Goal: Task Accomplishment & Management: Use online tool/utility

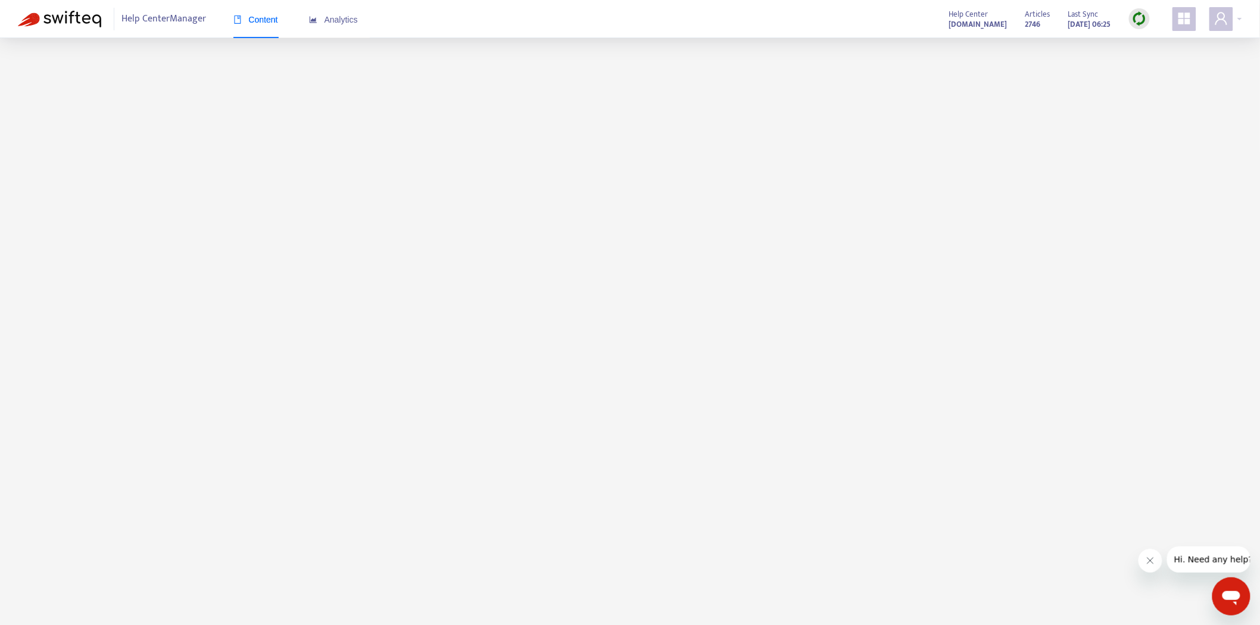
scroll to position [38, 0]
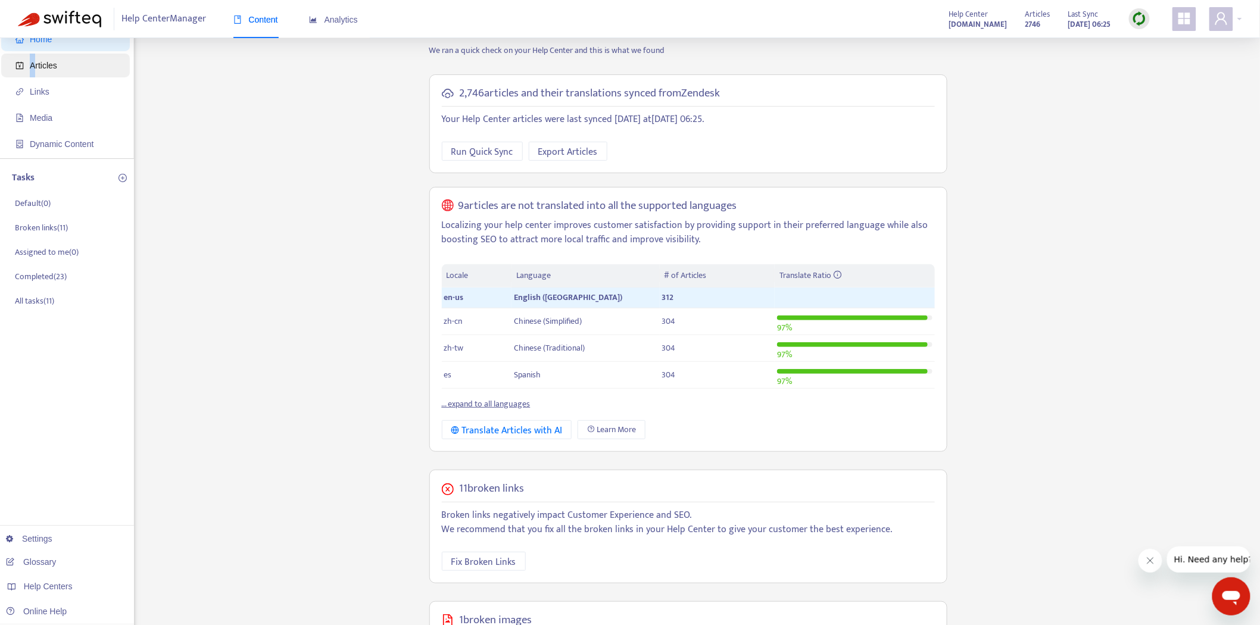
click at [33, 68] on span "Articles" at bounding box center [43, 66] width 27 height 10
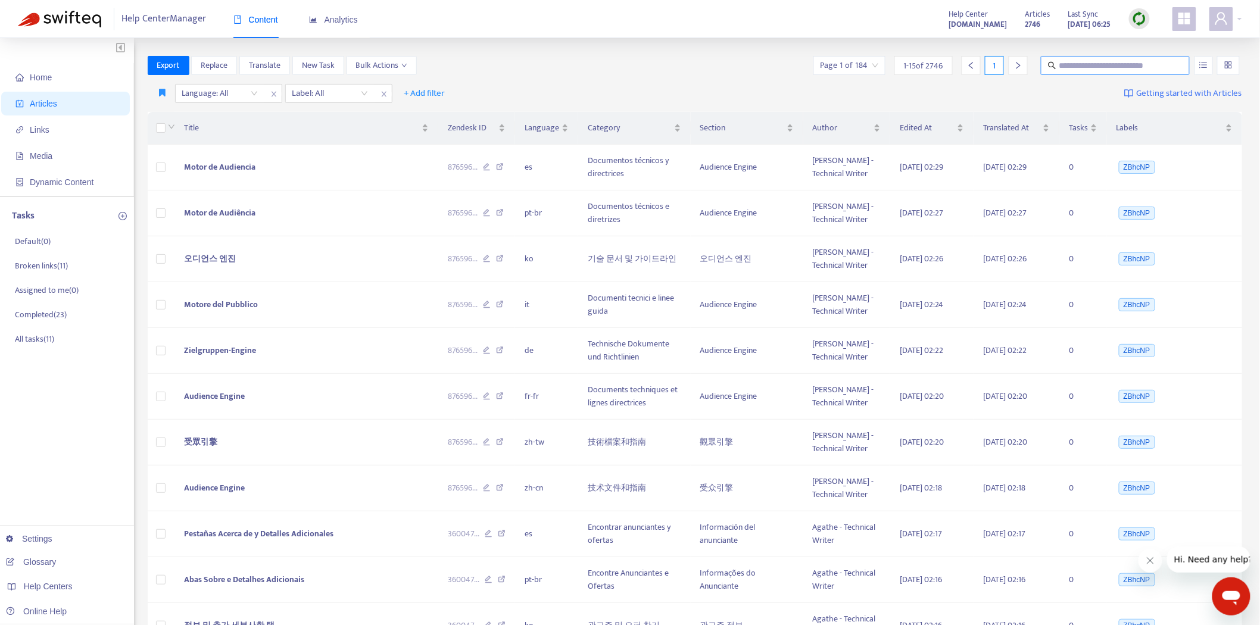
click at [1100, 57] on span at bounding box center [1115, 65] width 149 height 19
paste input "**********"
type input "**********"
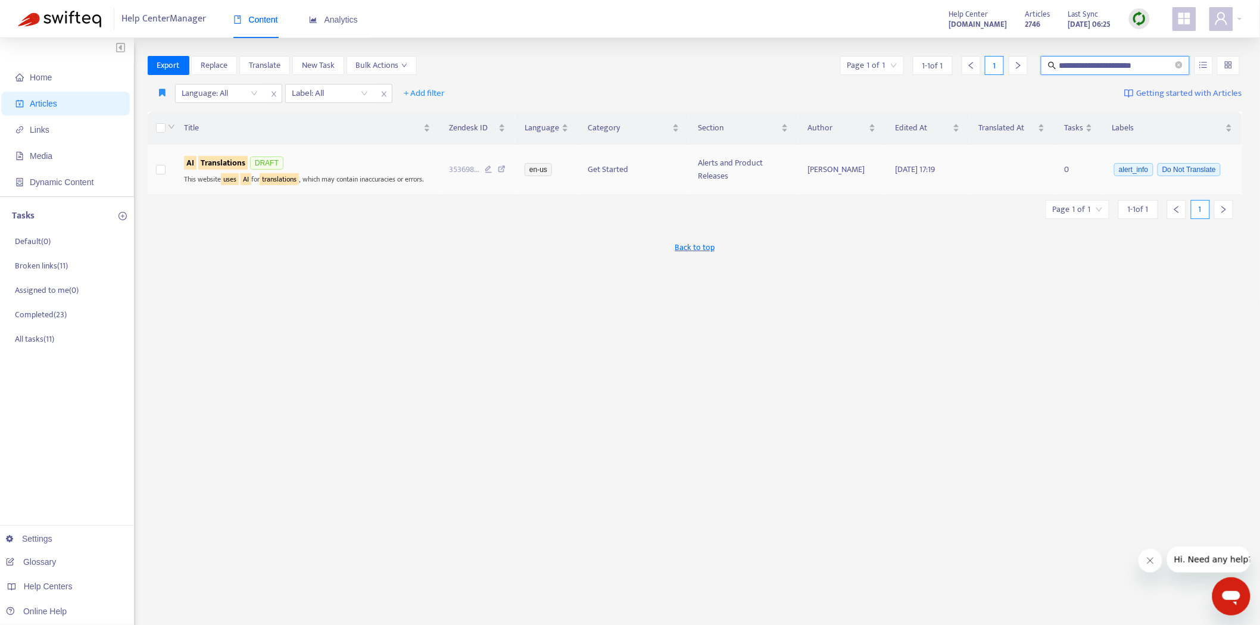
click at [326, 161] on div "AI Translations DRAFT" at bounding box center [307, 163] width 246 height 18
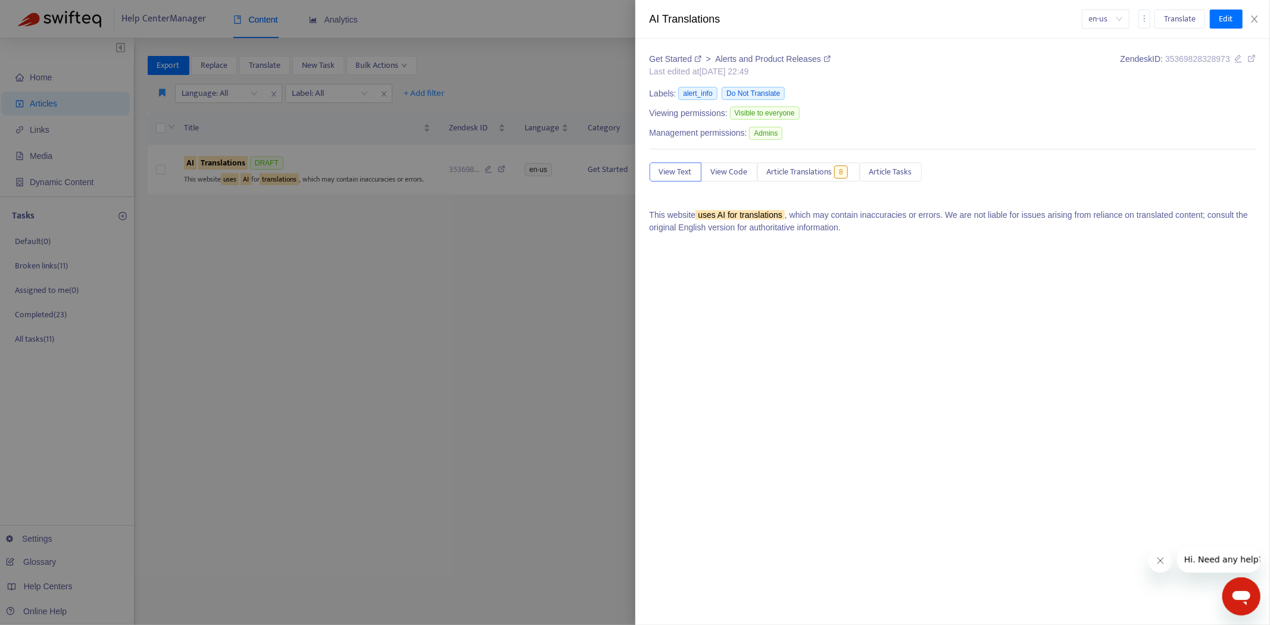
click at [893, 110] on div "Viewing permissions: Visible to everyone" at bounding box center [953, 115] width 607 height 20
click at [559, 204] on div at bounding box center [635, 312] width 1270 height 625
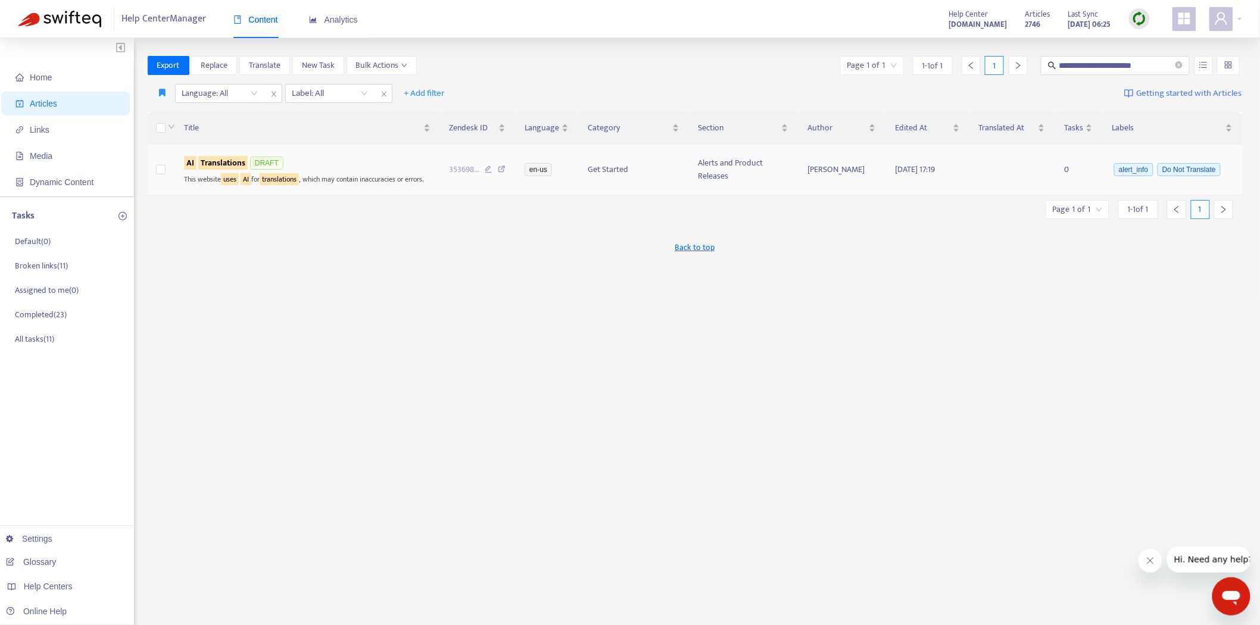
click at [354, 165] on div "AI Translations DRAFT" at bounding box center [307, 163] width 246 height 18
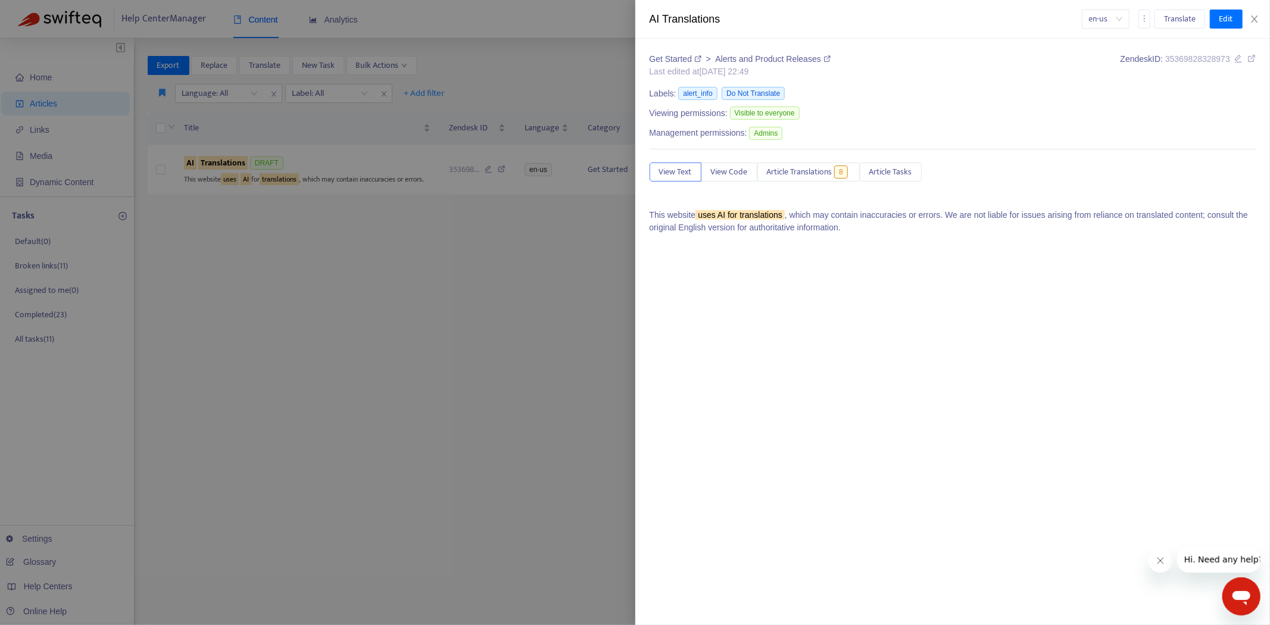
click at [823, 58] on icon at bounding box center [826, 58] width 7 height 7
click at [245, 358] on div at bounding box center [635, 312] width 1270 height 625
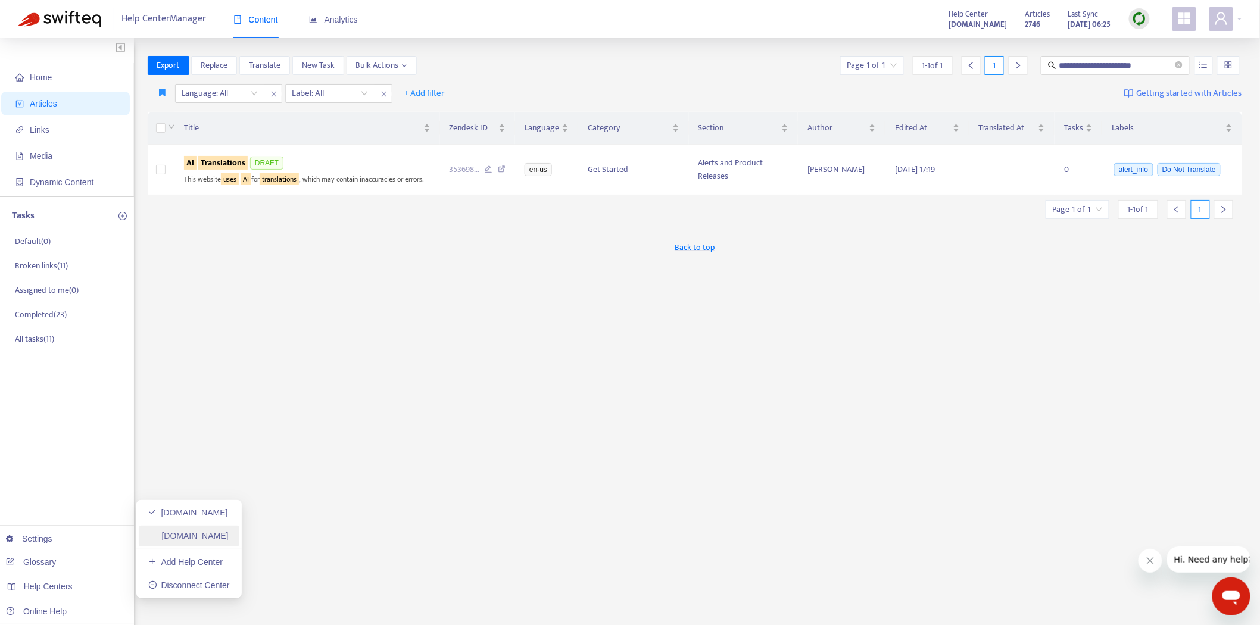
click at [169, 532] on link "[DOMAIN_NAME]" at bounding box center [188, 536] width 80 height 10
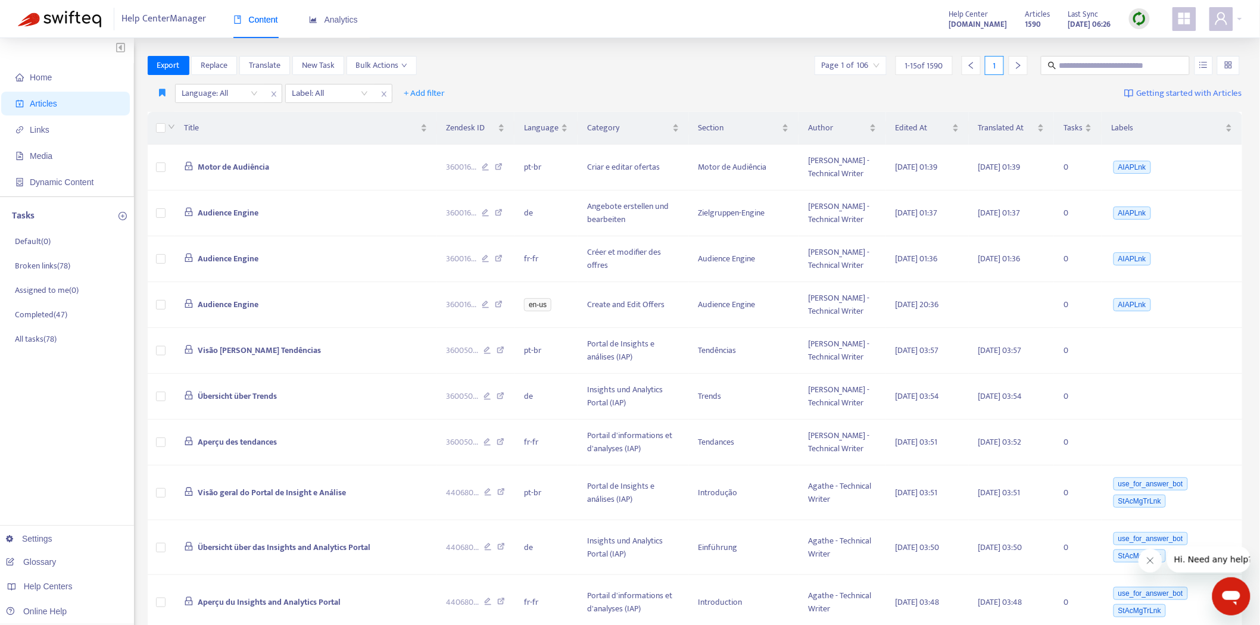
click at [1098, 51] on div "Home Articles Links Media Dynamic Content Tasks Default ( 0 ) Broken links ( 78…" at bounding box center [630, 486] width 1260 height 897
click at [1096, 56] on span at bounding box center [1115, 65] width 149 height 19
paste input "**********"
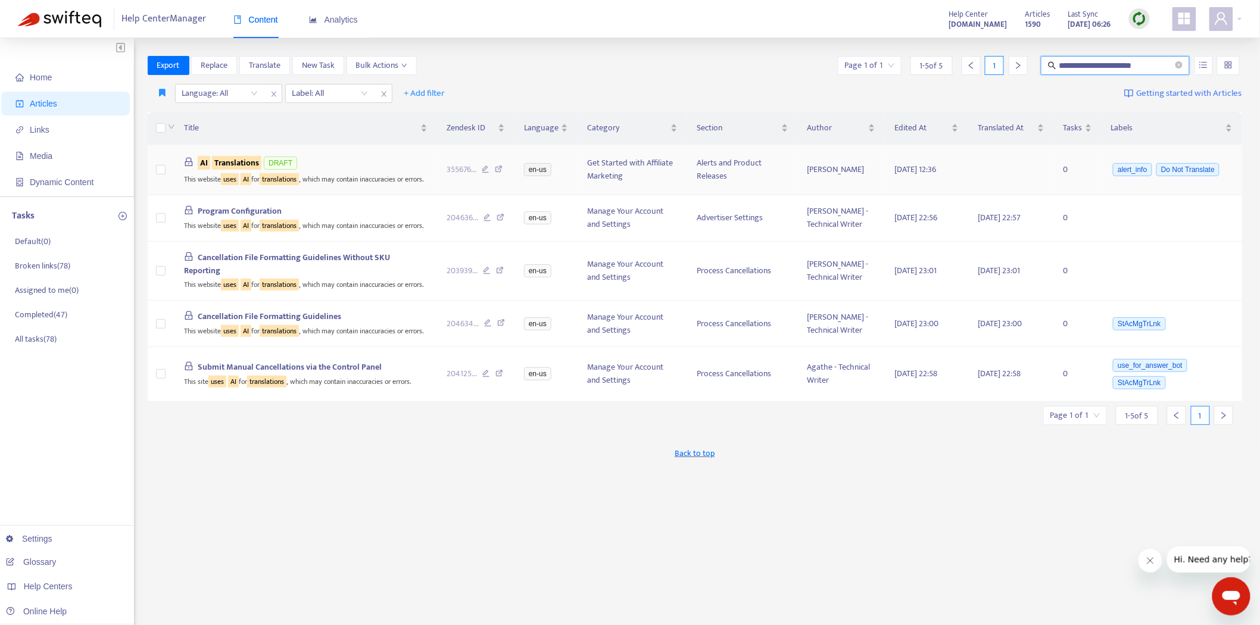
click at [501, 175] on icon at bounding box center [499, 171] width 8 height 11
click at [501, 224] on icon at bounding box center [501, 219] width 8 height 11
click at [502, 277] on icon at bounding box center [500, 272] width 8 height 11
click at [499, 330] on icon at bounding box center [501, 324] width 8 height 11
click at [490, 380] on icon at bounding box center [486, 375] width 8 height 11
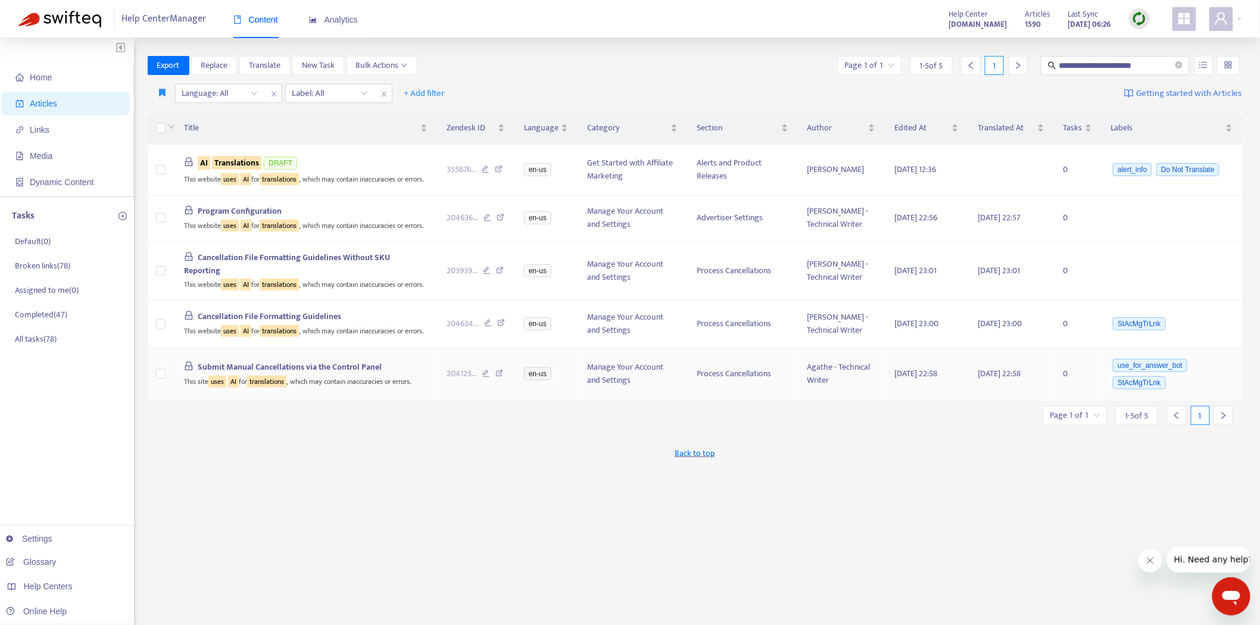
click at [502, 380] on icon at bounding box center [499, 375] width 8 height 11
drag, startPoint x: 1119, startPoint y: 67, endPoint x: 1132, endPoint y: 67, distance: 12.5
click at [1120, 67] on input "**********" at bounding box center [1116, 65] width 114 height 13
click at [1152, 63] on input "**********" at bounding box center [1116, 65] width 114 height 13
click at [1147, 67] on input "**********" at bounding box center [1116, 65] width 114 height 13
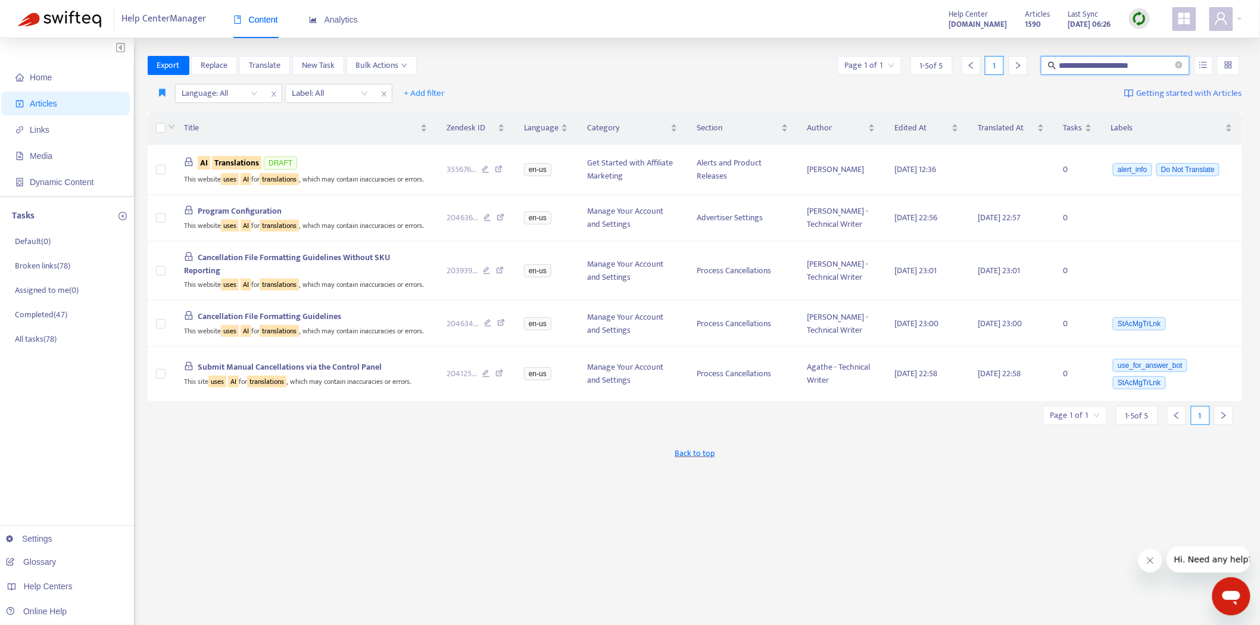
type input "**********"
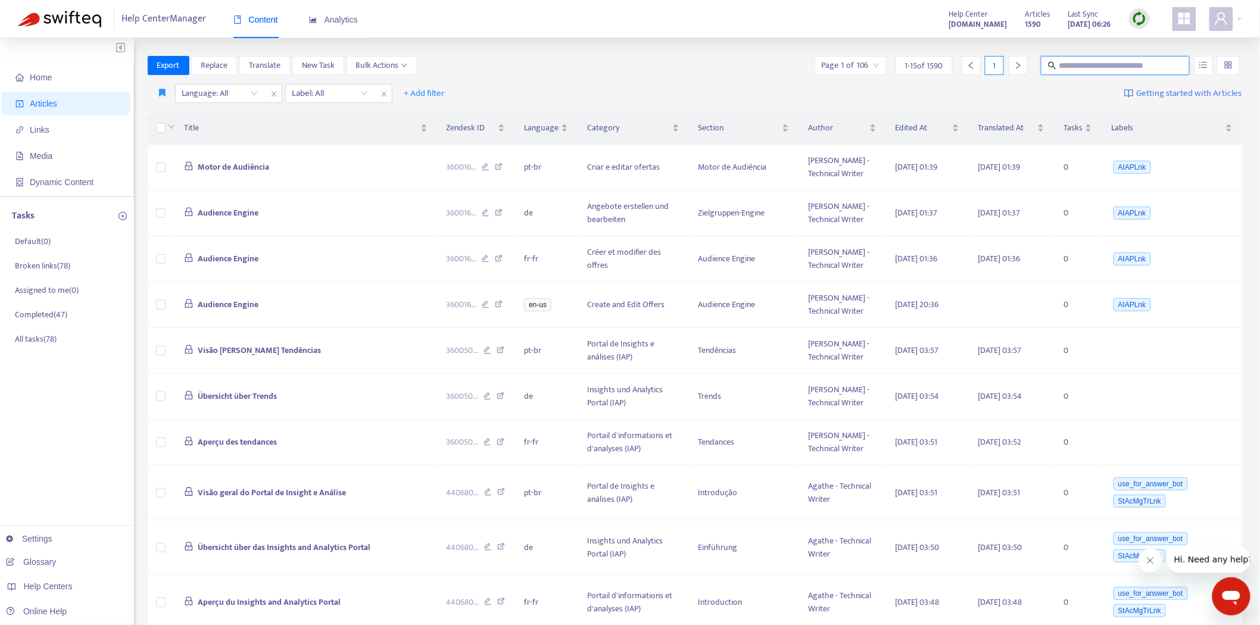
click at [1061, 67] on input "text" at bounding box center [1116, 65] width 114 height 13
paste input "**********"
type input "**********"
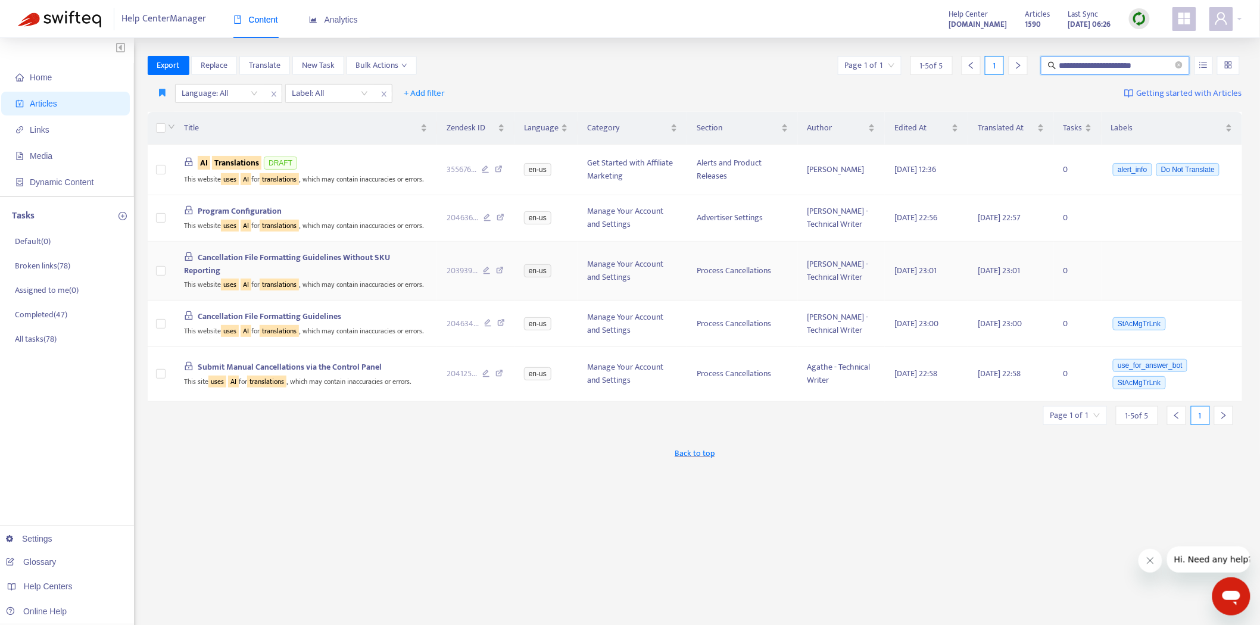
click at [501, 277] on icon at bounding box center [500, 272] width 8 height 11
click at [355, 469] on div "Back to top" at bounding box center [695, 454] width 1095 height 30
click at [229, 511] on link "[DOMAIN_NAME]" at bounding box center [188, 513] width 80 height 10
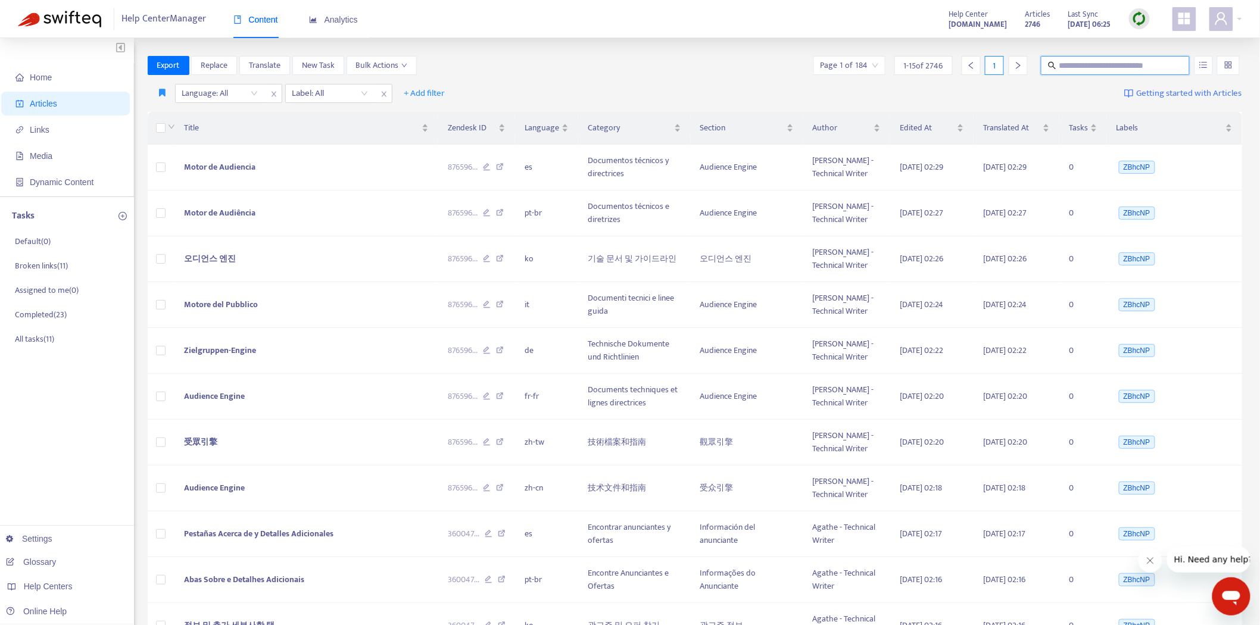
click at [1131, 69] on input "text" at bounding box center [1116, 65] width 114 height 13
paste input "**********"
type input "**********"
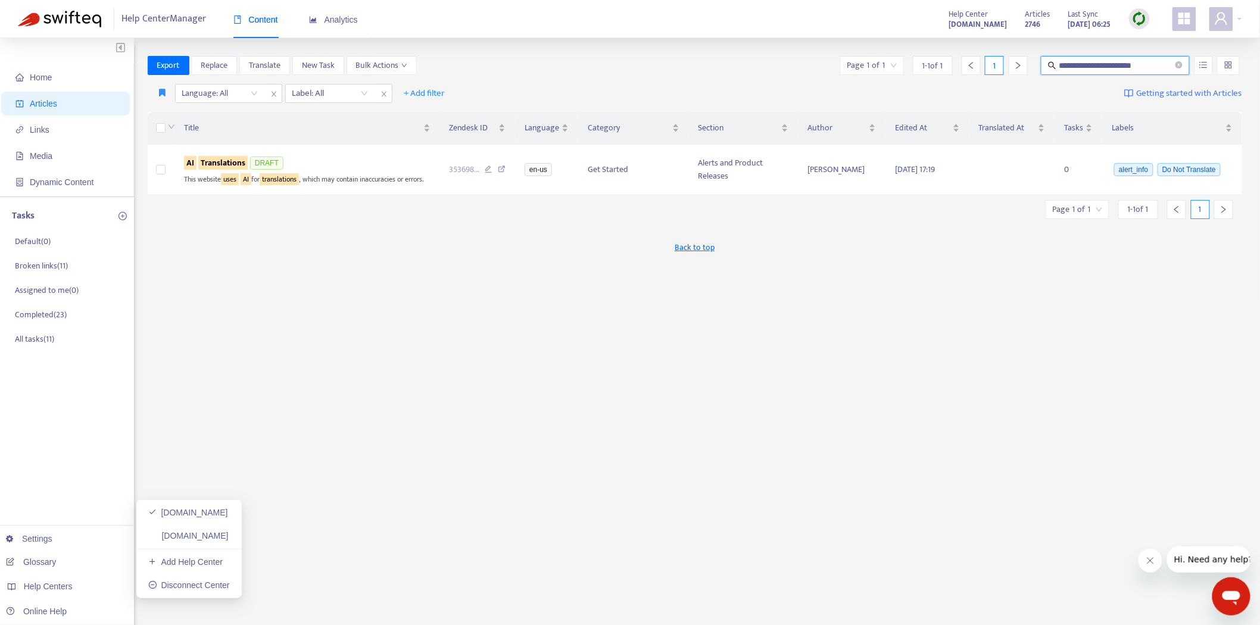
click at [224, 525] on ul "pubhelp.rakutenadvertising.com advhelp.rakutenmarketing.com Add Help Center Dis…" at bounding box center [188, 549] width 105 height 98
click at [217, 532] on link "[DOMAIN_NAME]" at bounding box center [188, 536] width 80 height 10
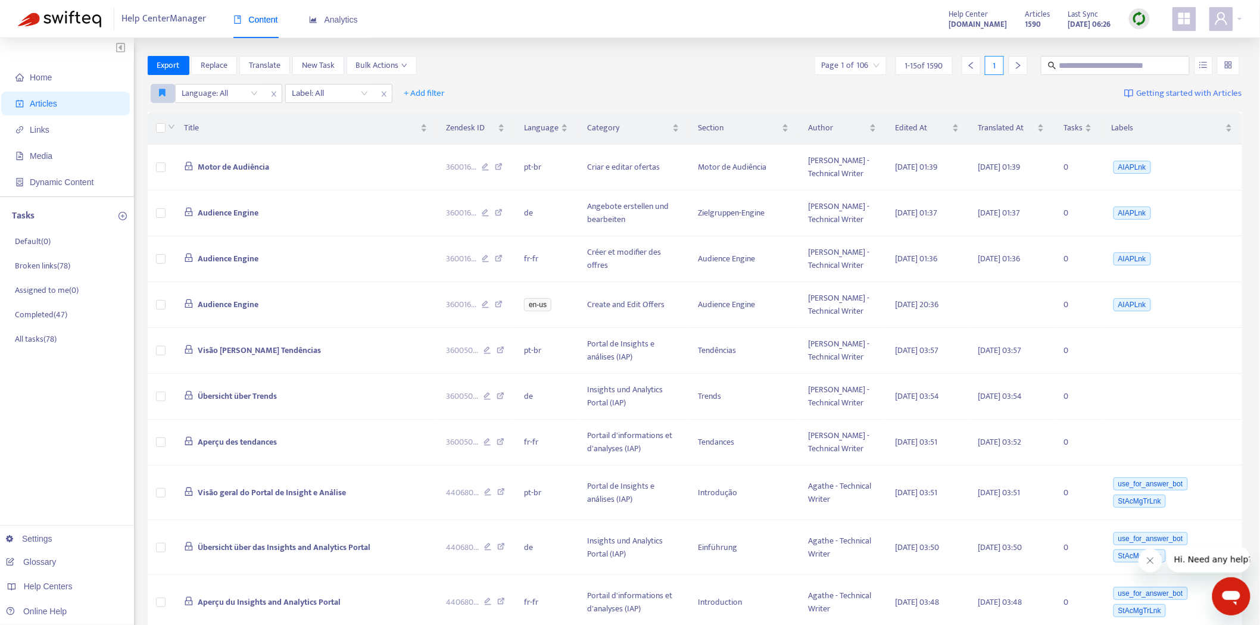
click at [164, 96] on icon "button" at bounding box center [163, 92] width 7 height 9
click at [163, 123] on span "Ad dash" at bounding box center [174, 117] width 29 height 13
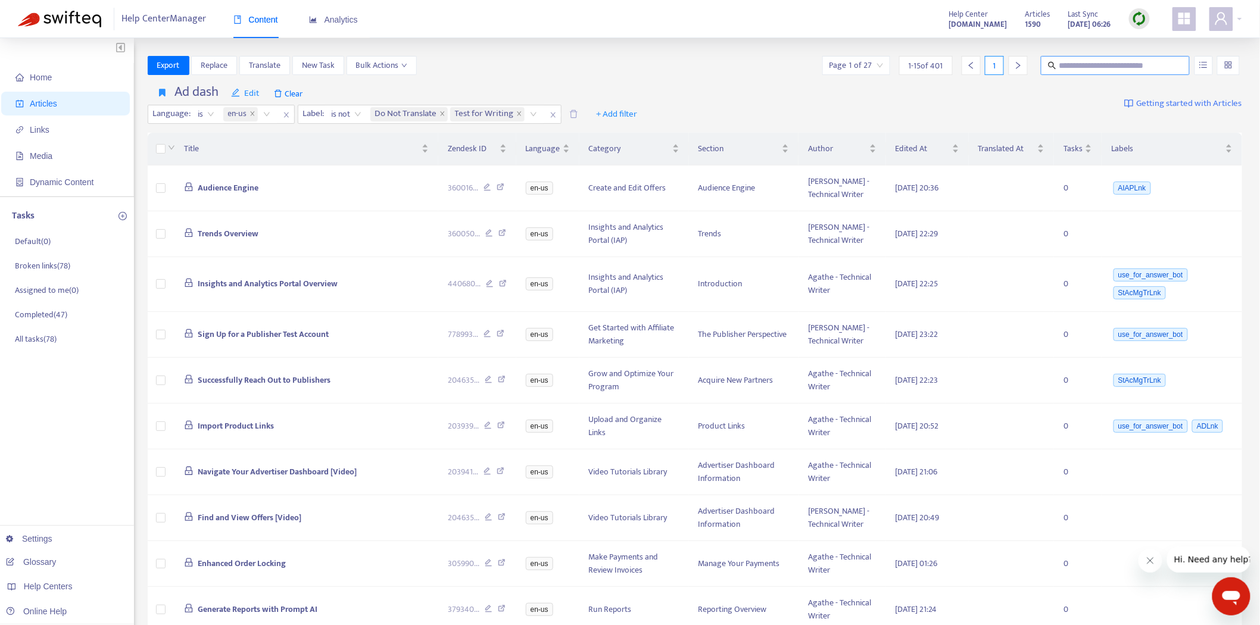
click at [1112, 65] on input "text" at bounding box center [1116, 65] width 114 height 13
drag, startPoint x: 1090, startPoint y: 62, endPoint x: 1134, endPoint y: 11, distance: 67.9
click at [1133, 9] on div at bounding box center [1139, 19] width 21 height 24
click at [1135, 12] on img at bounding box center [1139, 18] width 15 height 15
click at [1142, 39] on link "Quick Sync" at bounding box center [1164, 43] width 51 height 14
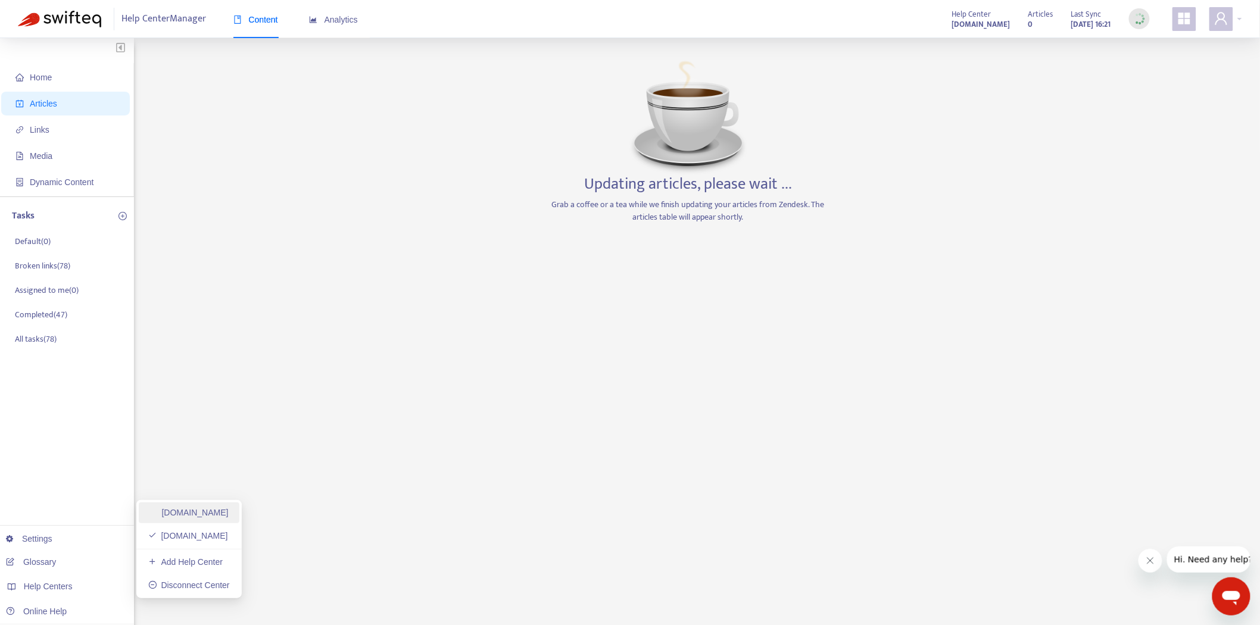
click at [229, 517] on link "[DOMAIN_NAME]" at bounding box center [188, 513] width 80 height 10
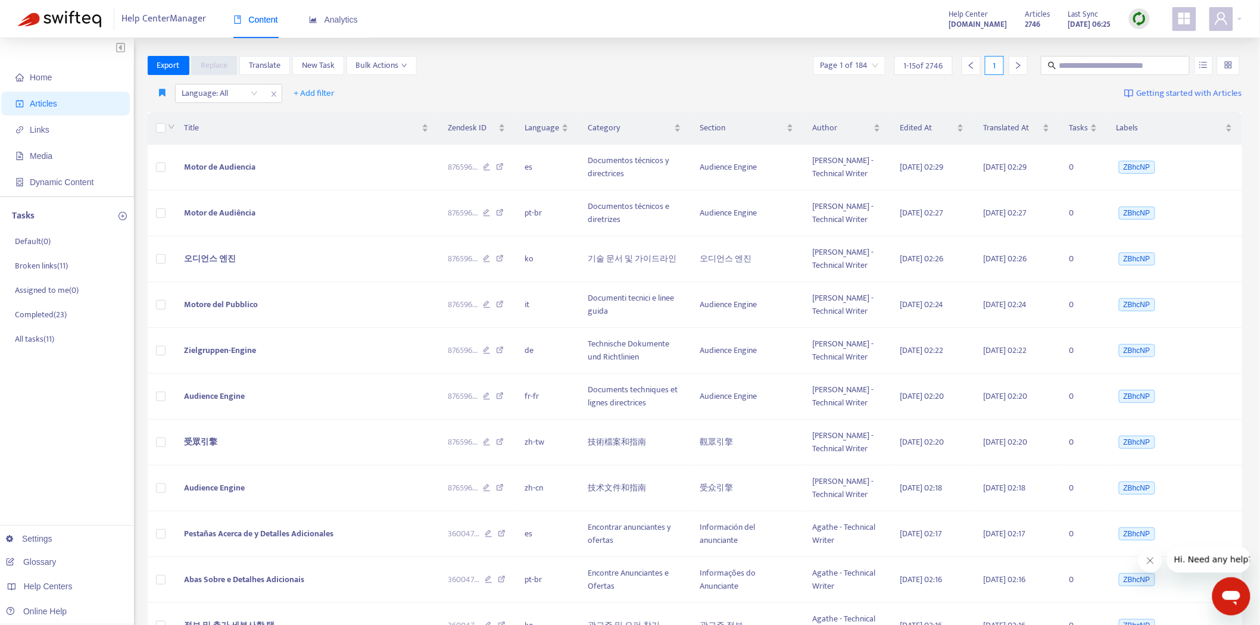
click at [1131, 16] on div at bounding box center [1139, 18] width 21 height 21
click at [1146, 36] on link "Quick Sync" at bounding box center [1164, 43] width 51 height 14
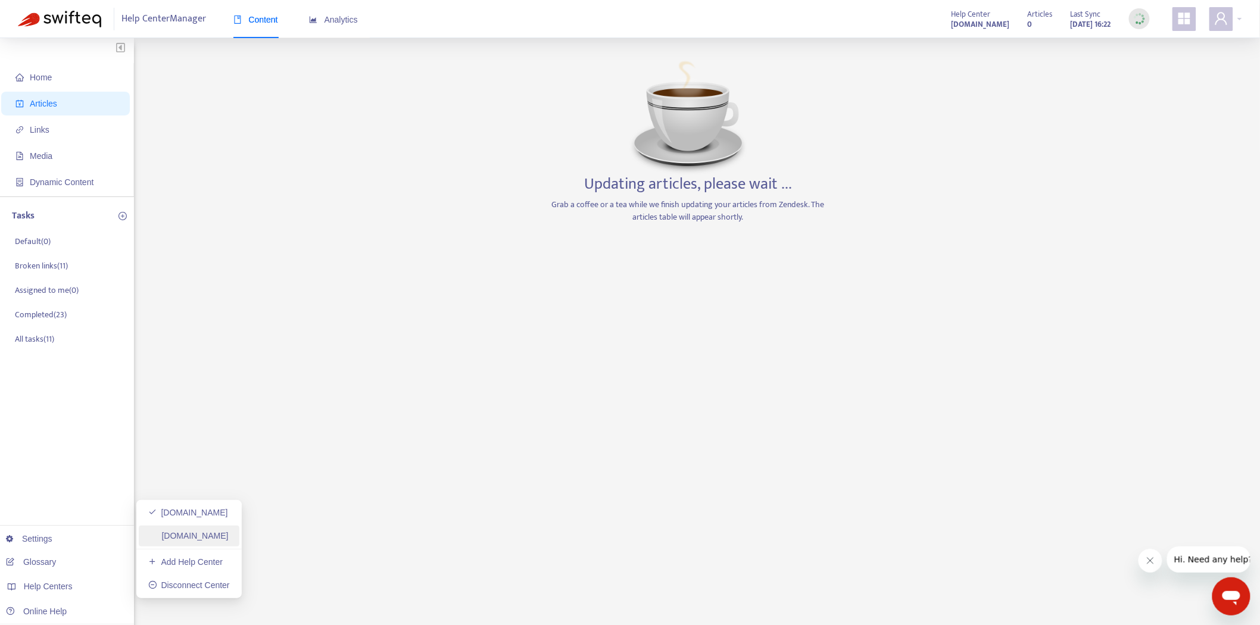
click at [180, 536] on link "[DOMAIN_NAME]" at bounding box center [188, 536] width 80 height 10
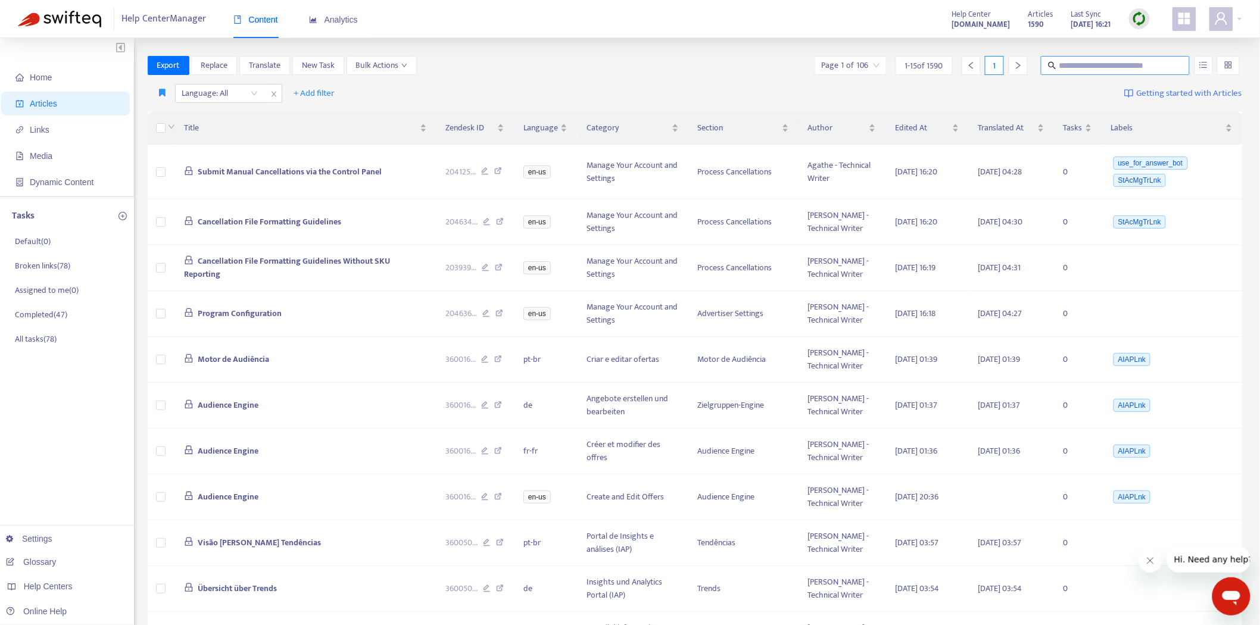
click at [1125, 73] on span at bounding box center [1115, 65] width 149 height 19
click at [1114, 68] on input "text" at bounding box center [1116, 65] width 114 height 13
paste input "**********"
type input "**********"
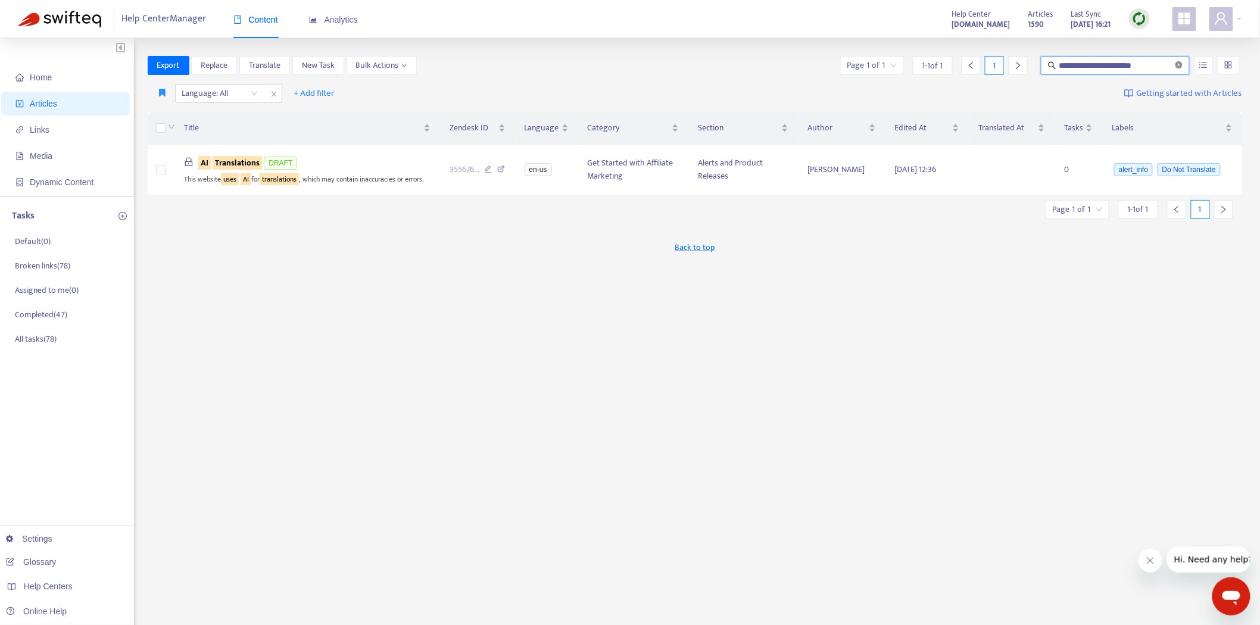
click at [1176, 63] on icon "close-circle" at bounding box center [1178, 64] width 7 height 7
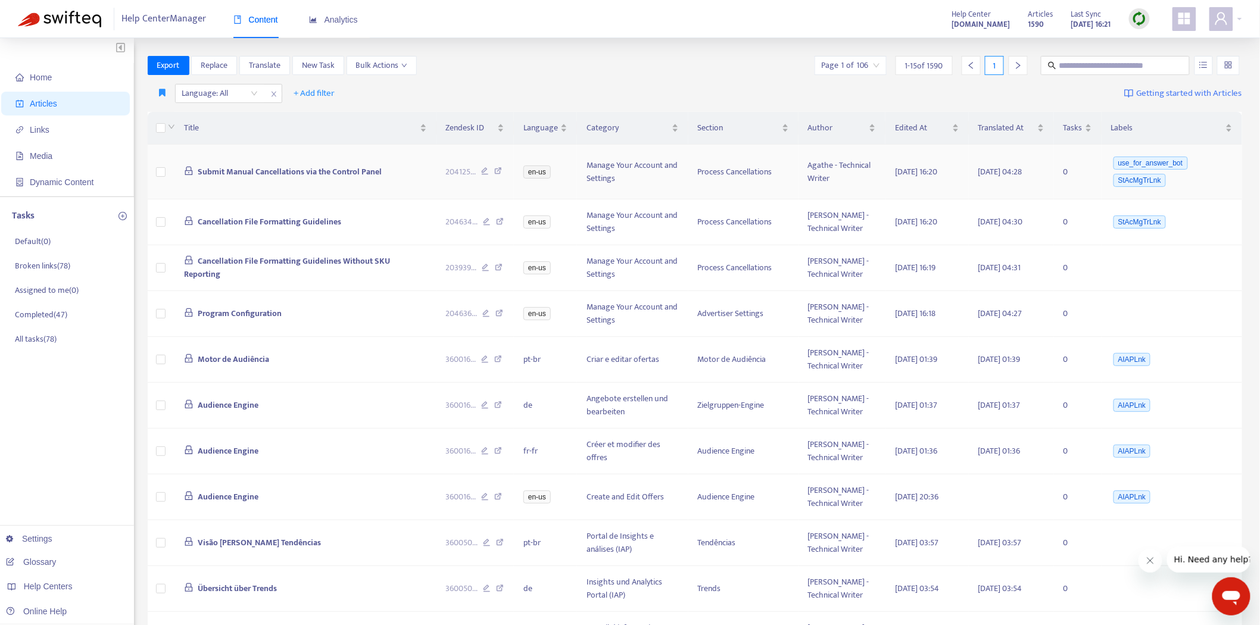
click at [155, 173] on td at bounding box center [161, 172] width 27 height 55
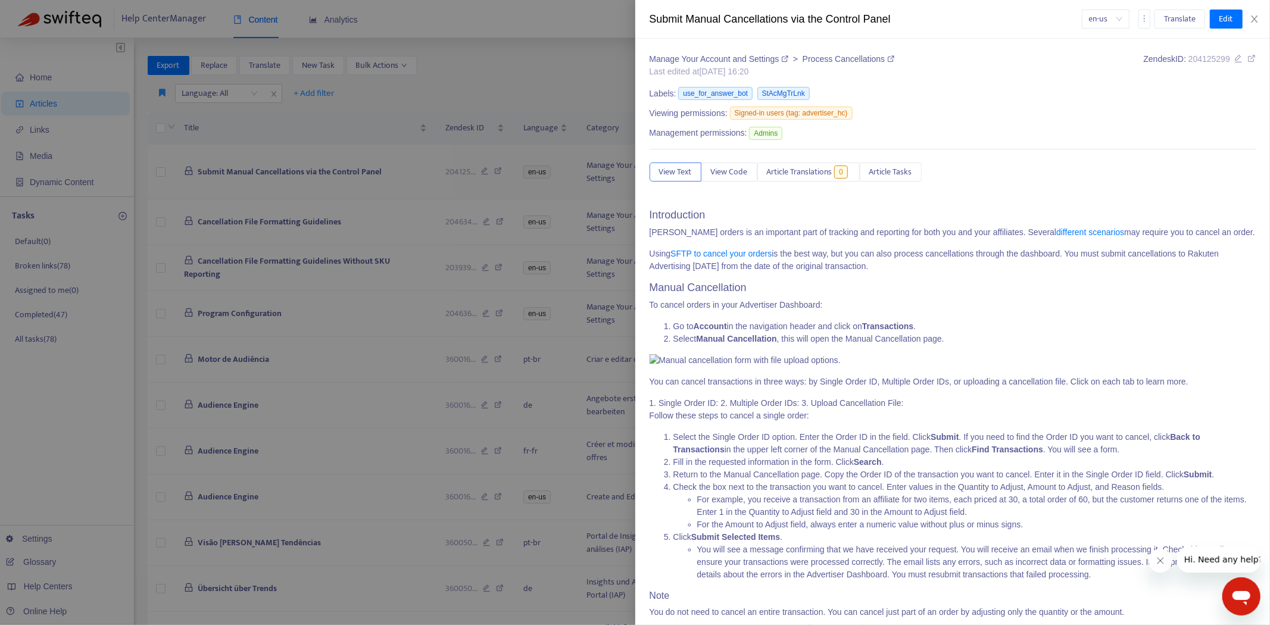
click at [156, 171] on div at bounding box center [635, 312] width 1270 height 625
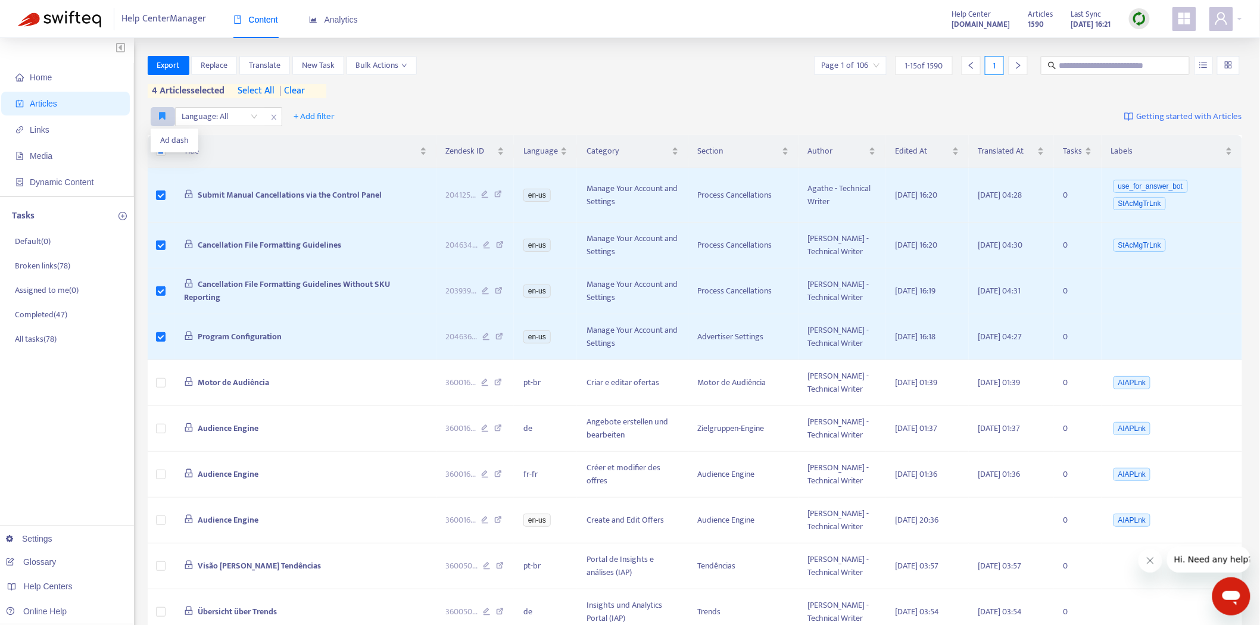
click at [162, 111] on button "button" at bounding box center [163, 116] width 24 height 19
click at [167, 151] on ul "Ad dash" at bounding box center [175, 141] width 48 height 24
click at [167, 143] on span "Ad dash" at bounding box center [174, 140] width 29 height 13
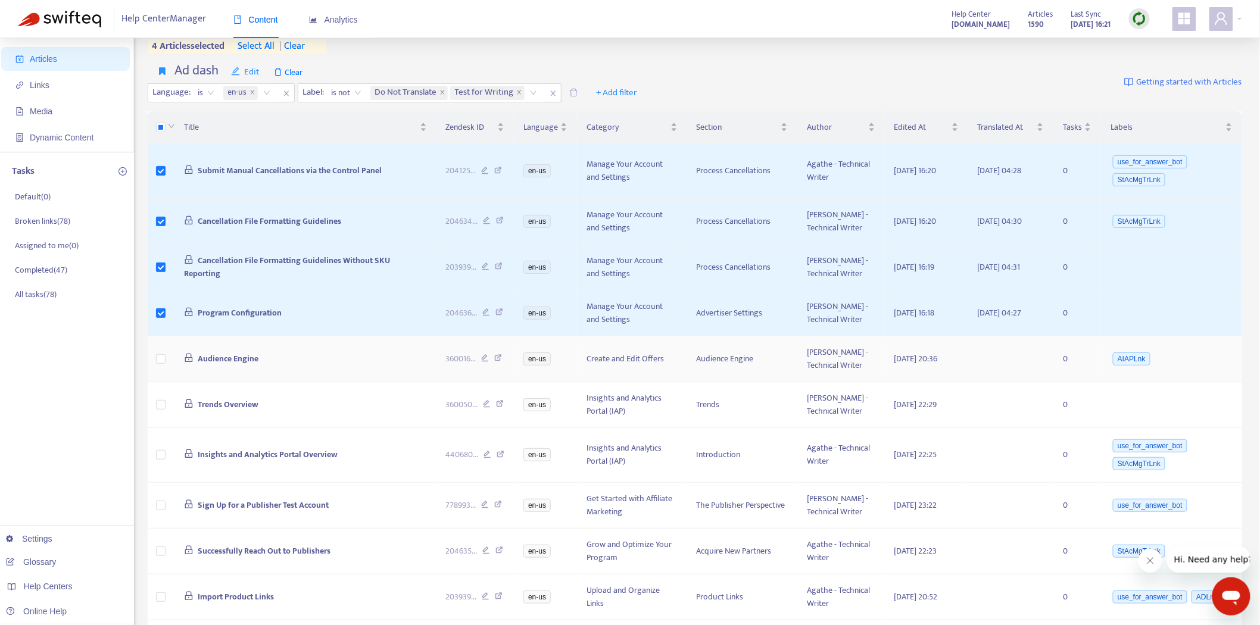
scroll to position [66, 0]
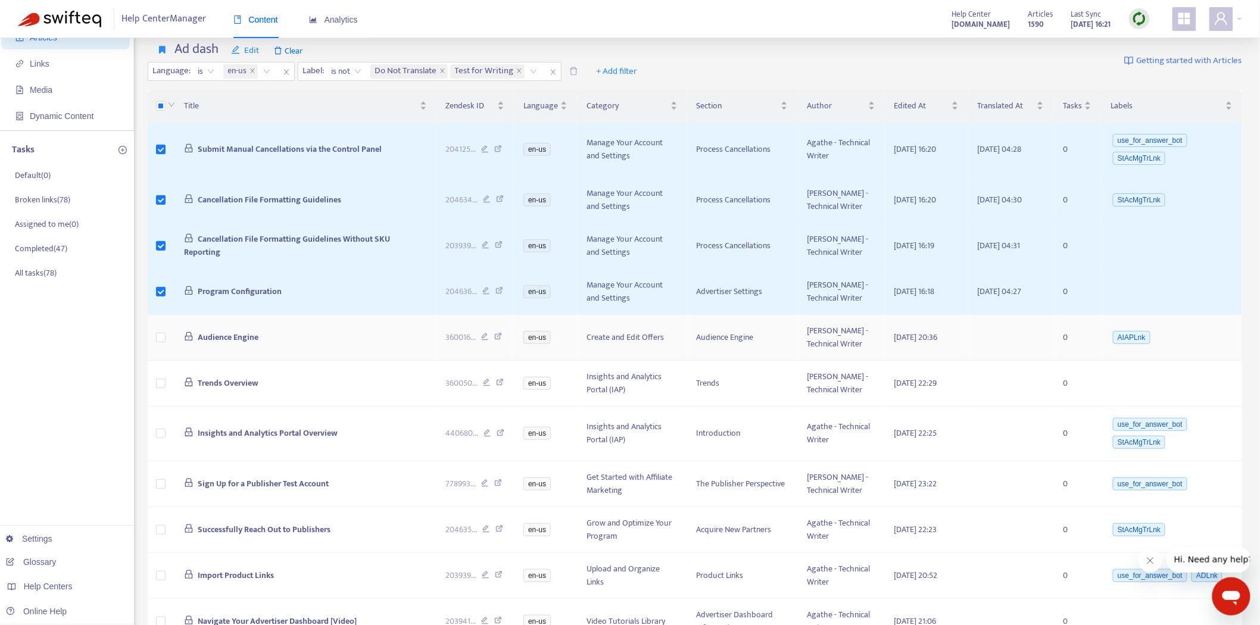
click at [230, 330] on span "Audience Engine" at bounding box center [228, 337] width 61 height 14
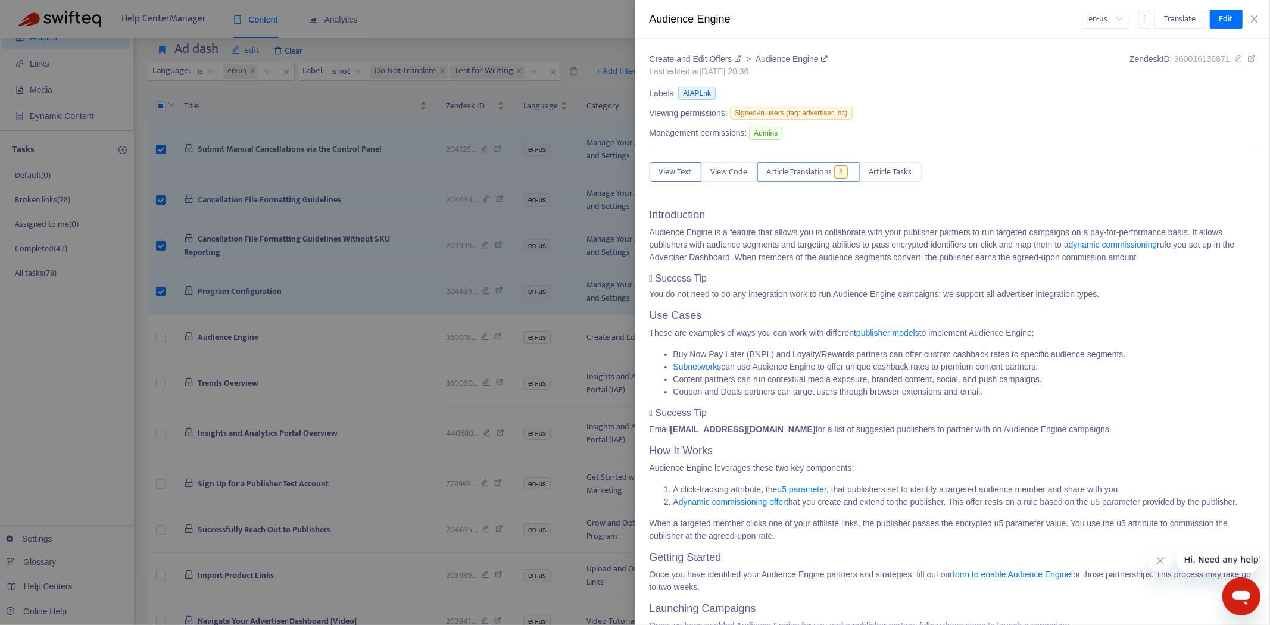
click at [825, 173] on span "Article Translations" at bounding box center [799, 172] width 65 height 13
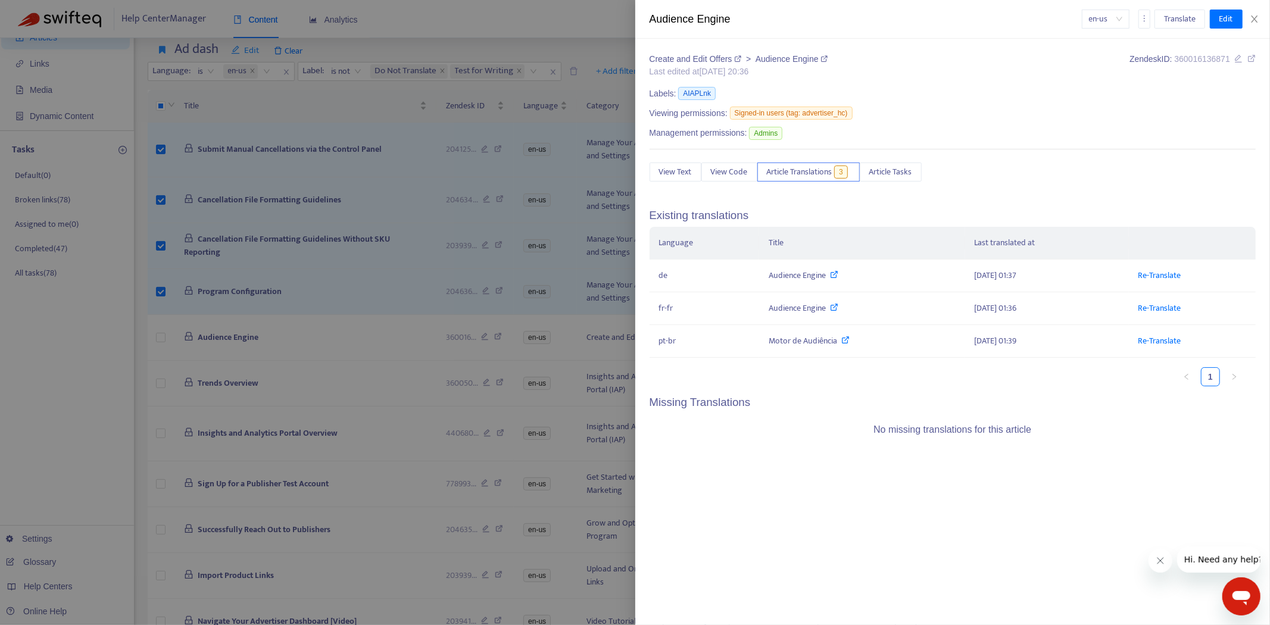
click at [345, 295] on div at bounding box center [635, 312] width 1270 height 625
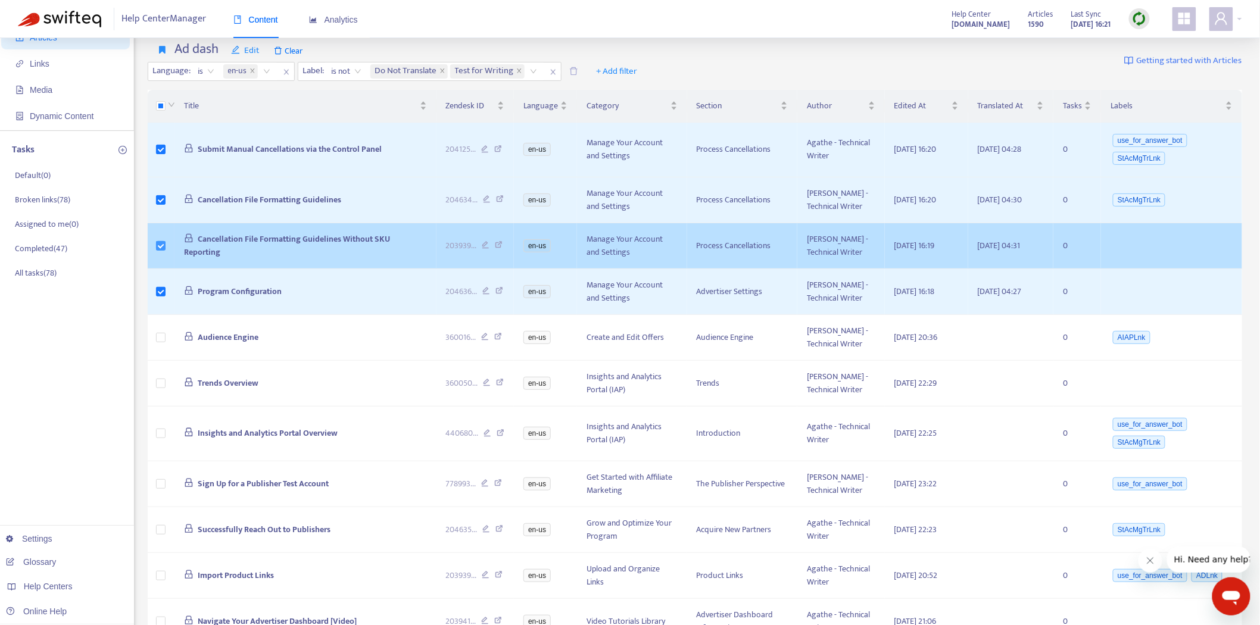
scroll to position [0, 0]
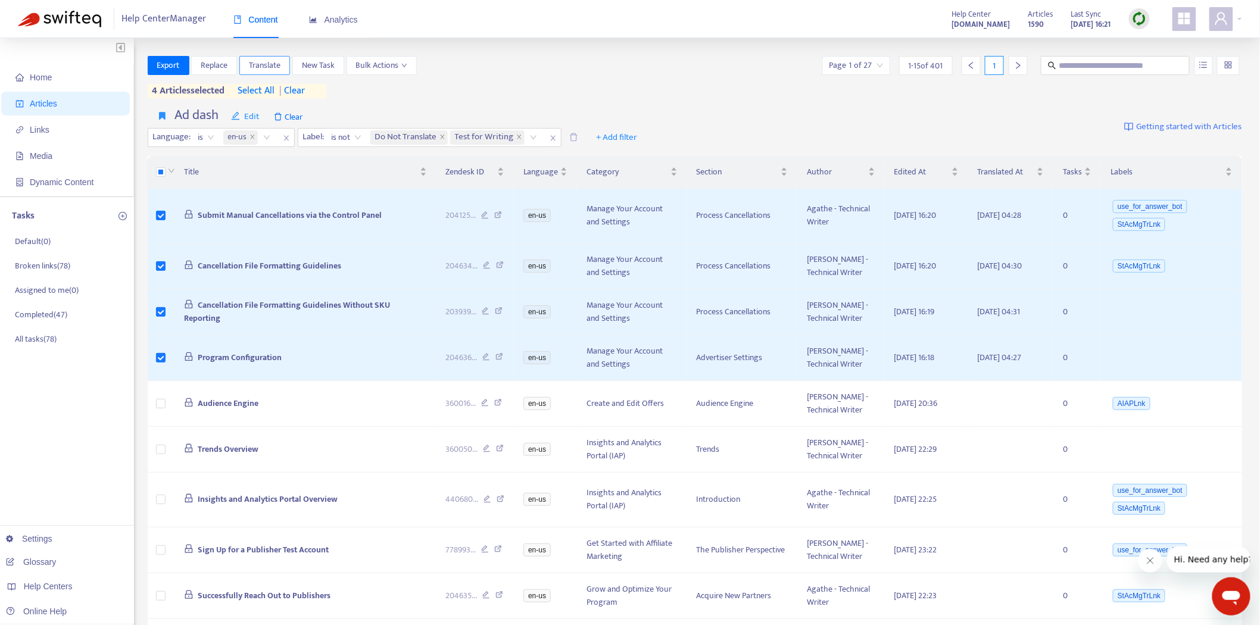
click at [266, 59] on span "Translate" at bounding box center [265, 65] width 32 height 13
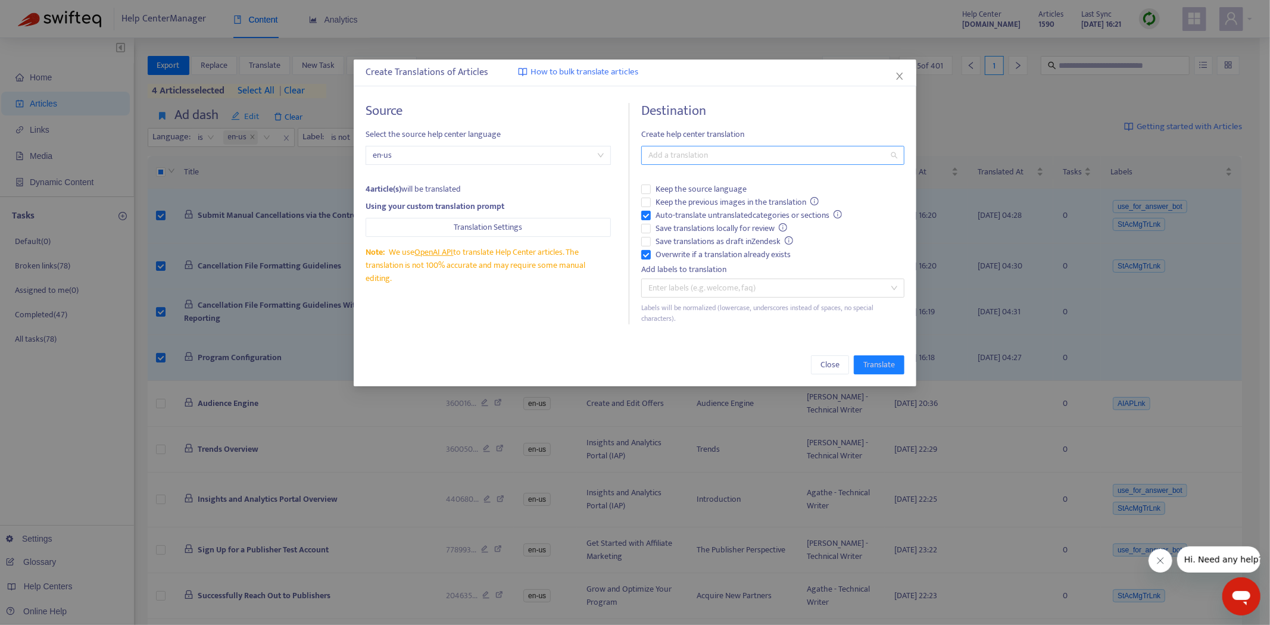
click at [751, 157] on div at bounding box center [766, 155] width 245 height 14
click at [717, 170] on div "Select all" at bounding box center [773, 179] width 258 height 19
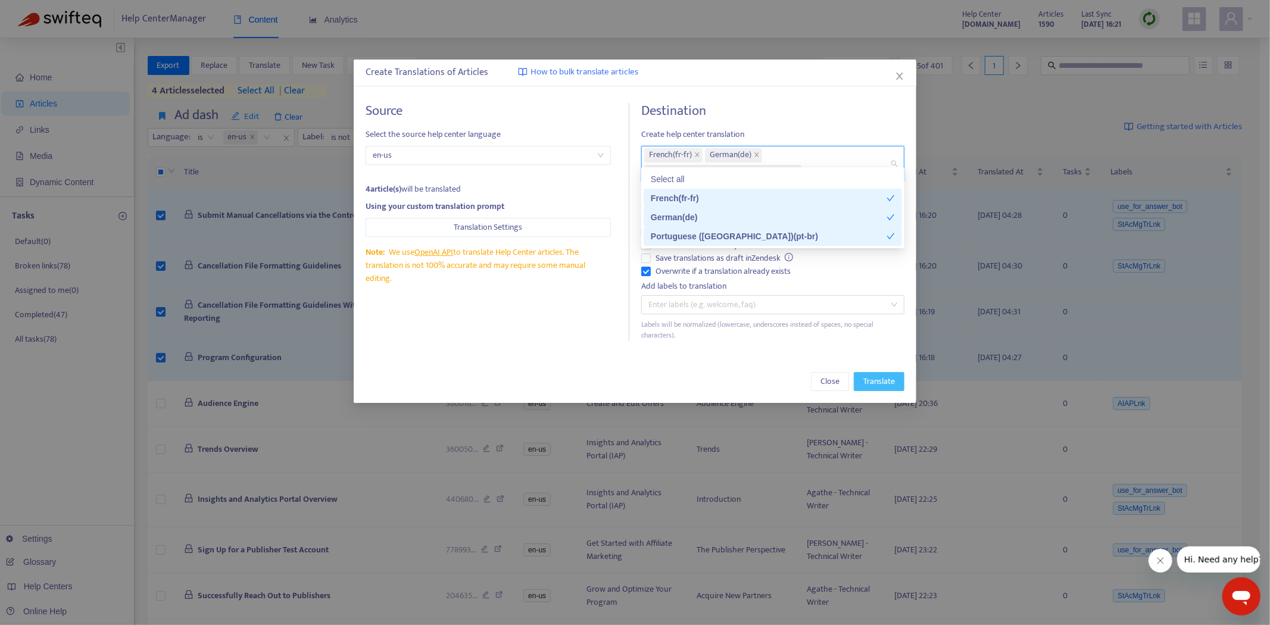
click at [888, 375] on span "Translate" at bounding box center [879, 381] width 32 height 13
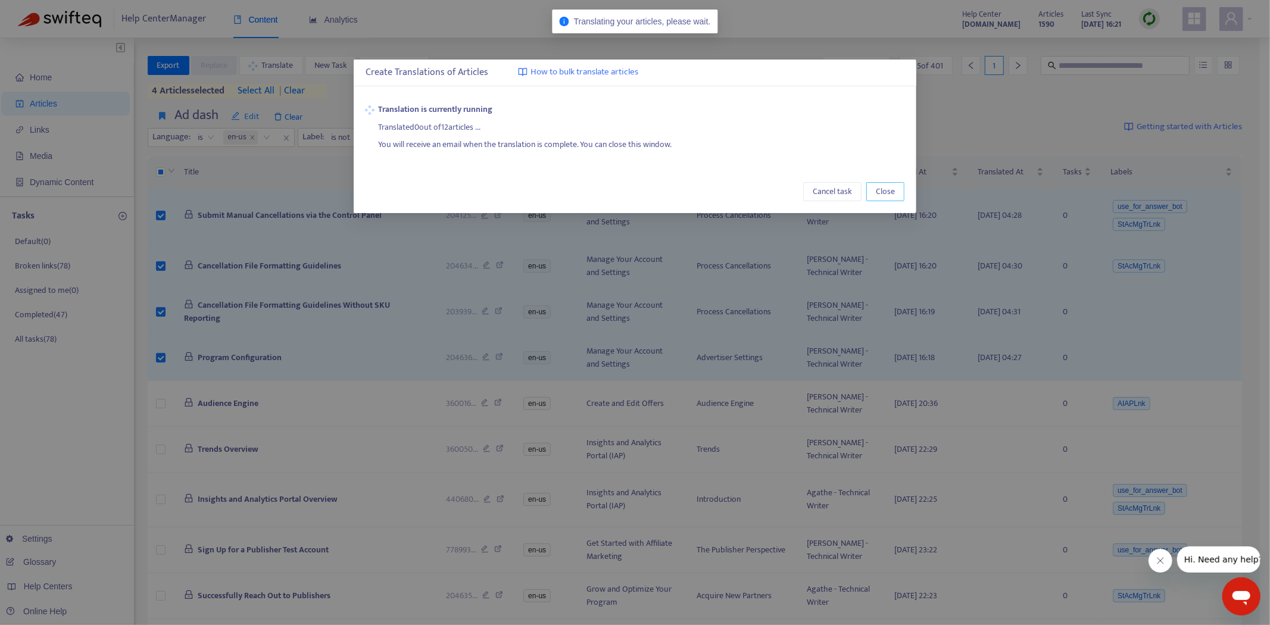
click at [880, 185] on span "Close" at bounding box center [885, 191] width 19 height 13
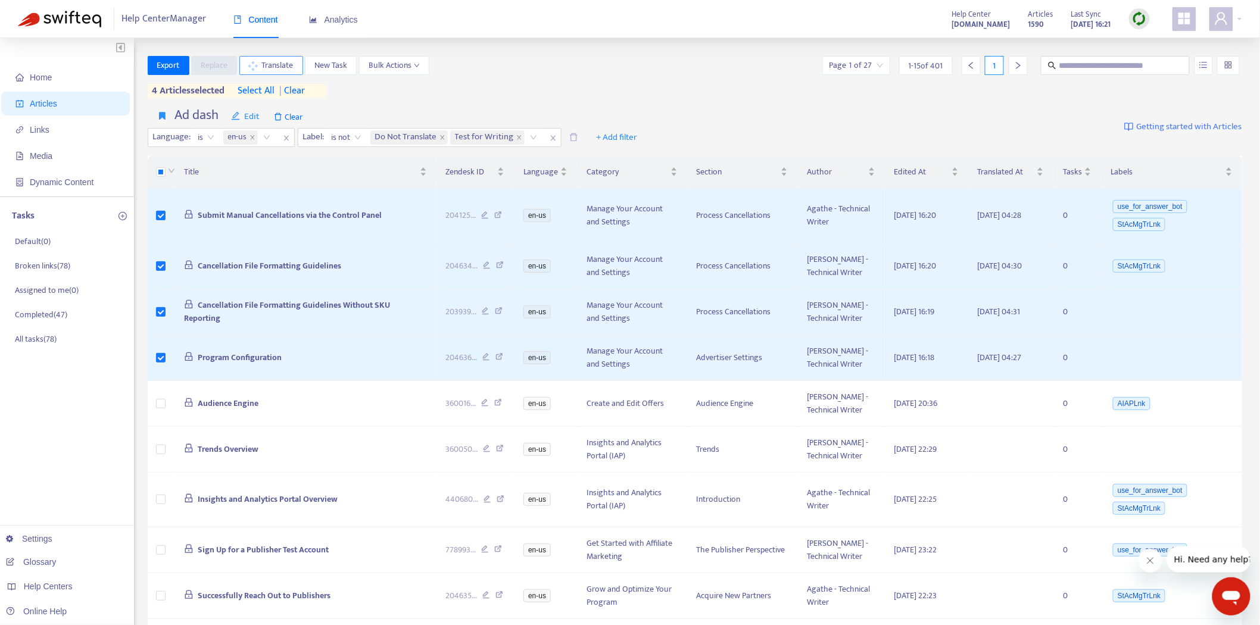
click at [278, 57] on button "Translate" at bounding box center [271, 65] width 64 height 19
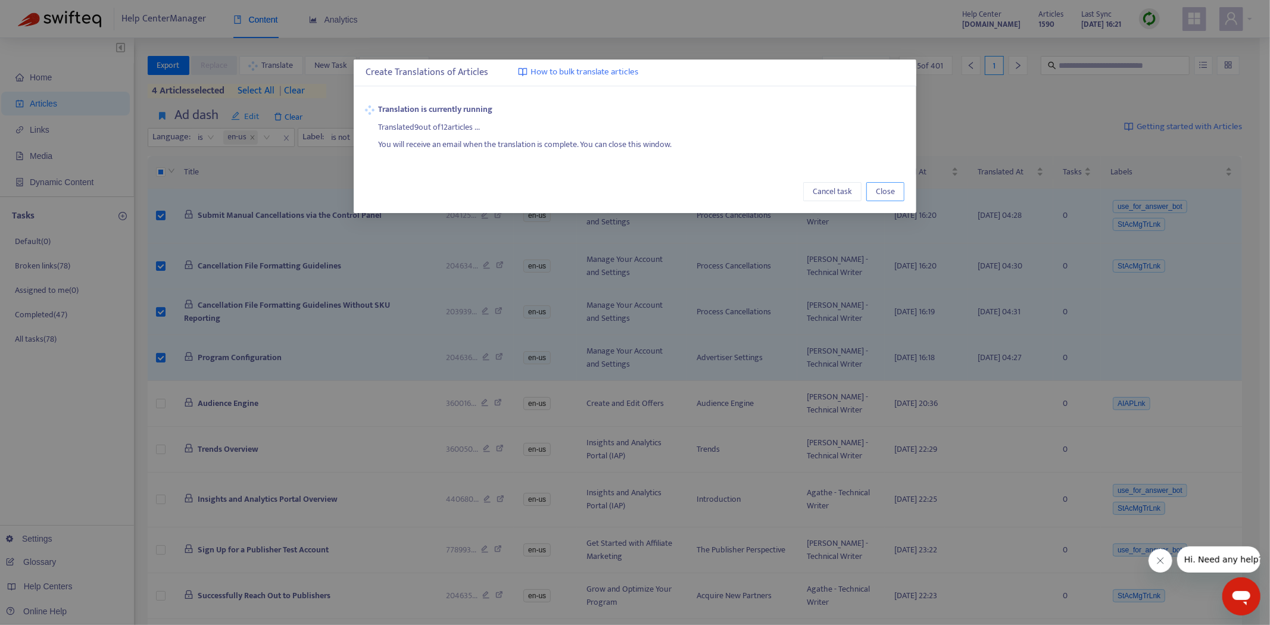
click at [888, 188] on span "Close" at bounding box center [885, 191] width 19 height 13
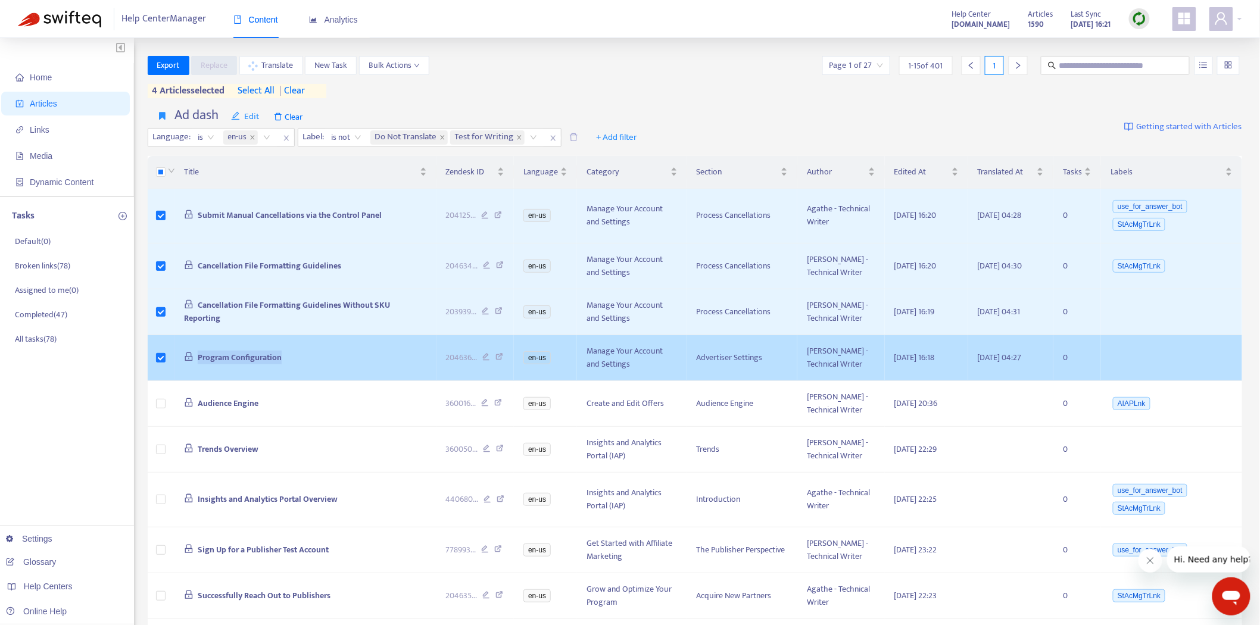
drag, startPoint x: 289, startPoint y: 356, endPoint x: 188, endPoint y: 355, distance: 101.2
click at [169, 356] on tr "Program Configuration 204636 ... en-us Manage Your Account and Settings Adverti…" at bounding box center [695, 358] width 1095 height 46
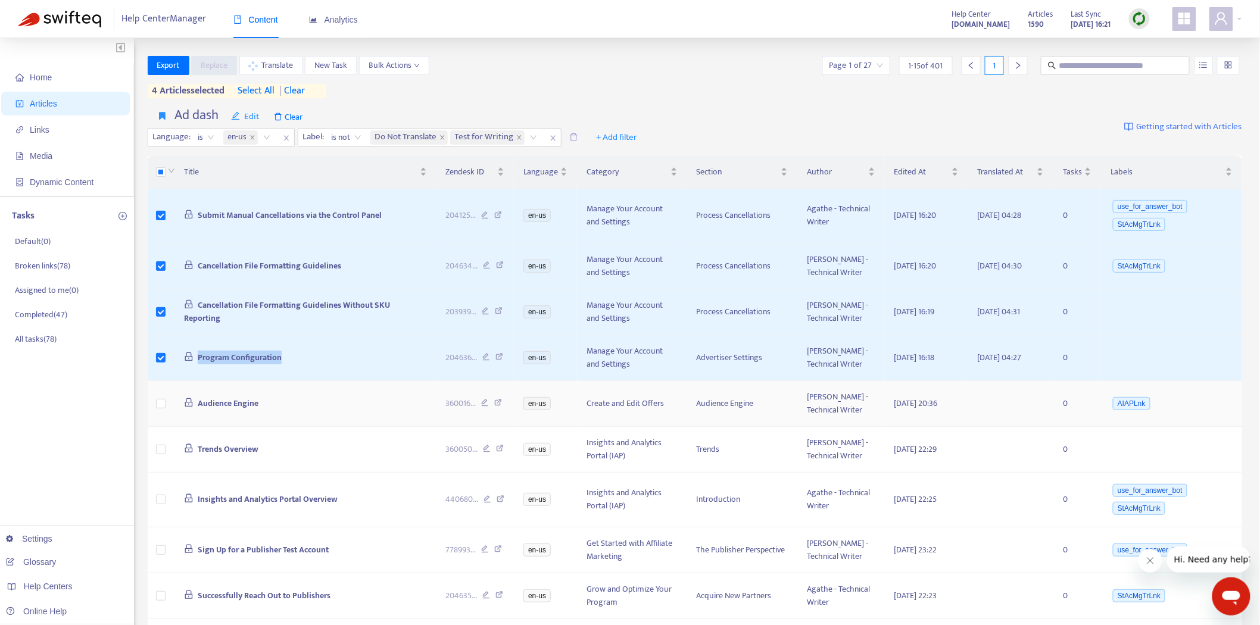
copy tr "Program Configuration"
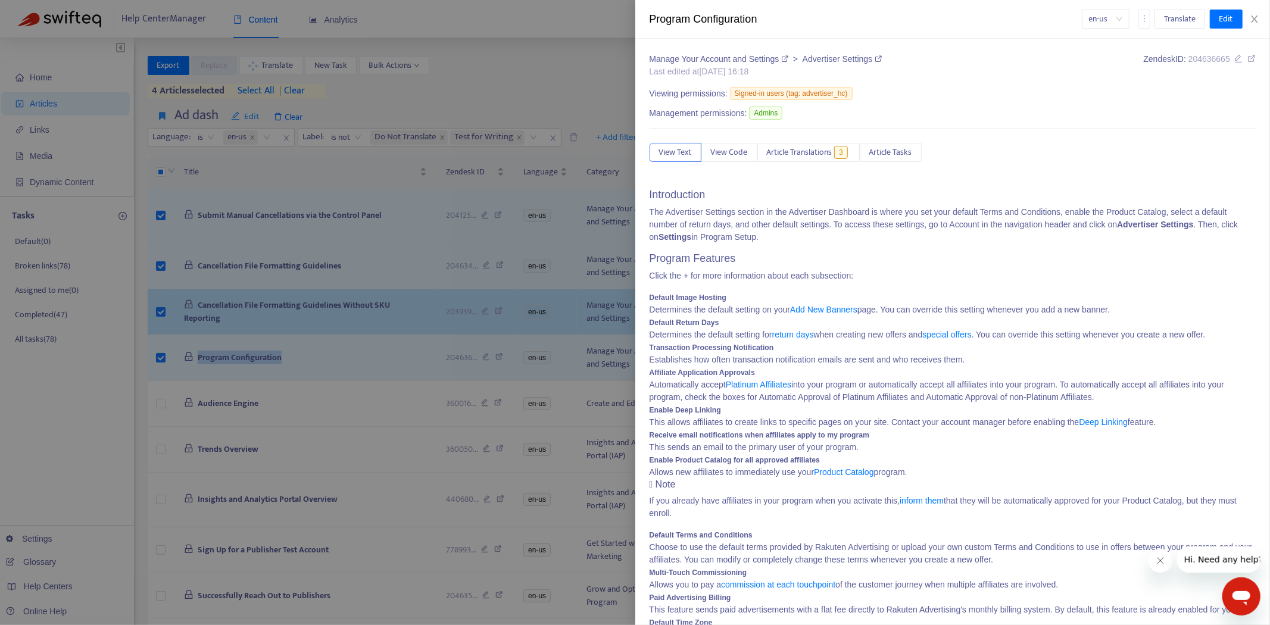
drag, startPoint x: 254, startPoint y: 311, endPoint x: 283, endPoint y: 311, distance: 28.6
click at [254, 311] on div at bounding box center [635, 312] width 1270 height 625
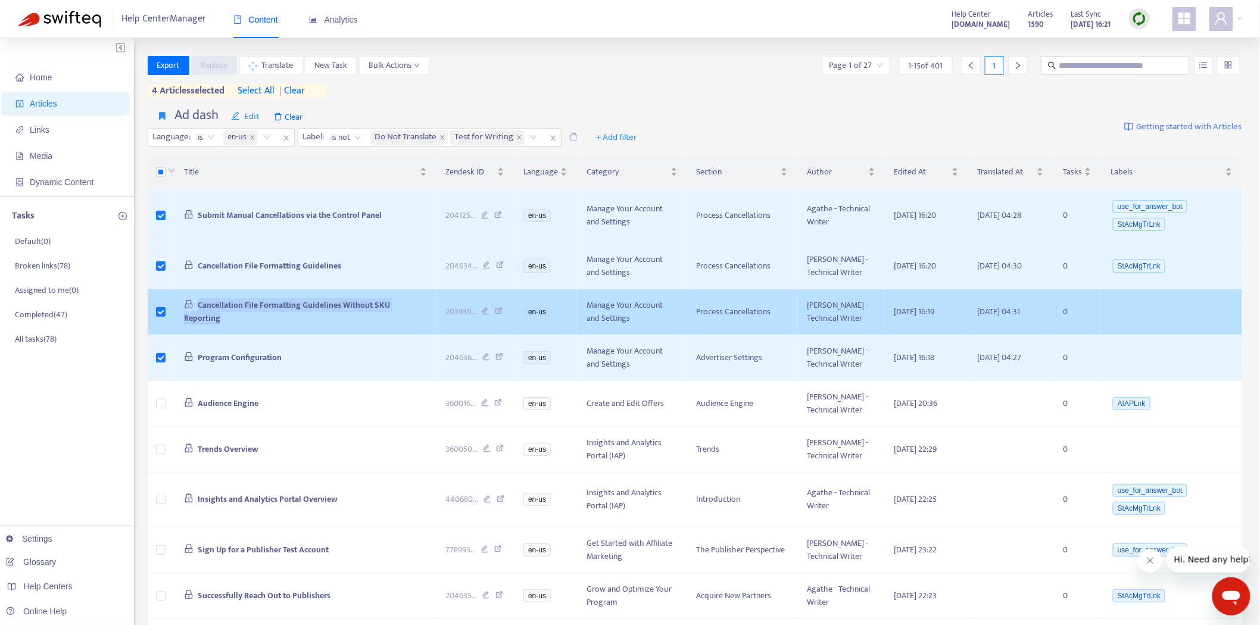
drag, startPoint x: 433, startPoint y: 306, endPoint x: 189, endPoint y: 310, distance: 244.2
click at [189, 310] on td "Cancellation File Formatting Guidelines Without SKU Reporting" at bounding box center [305, 312] width 262 height 46
copy span "Cancellation File Formatting Guidelines Without SKU Reporting"
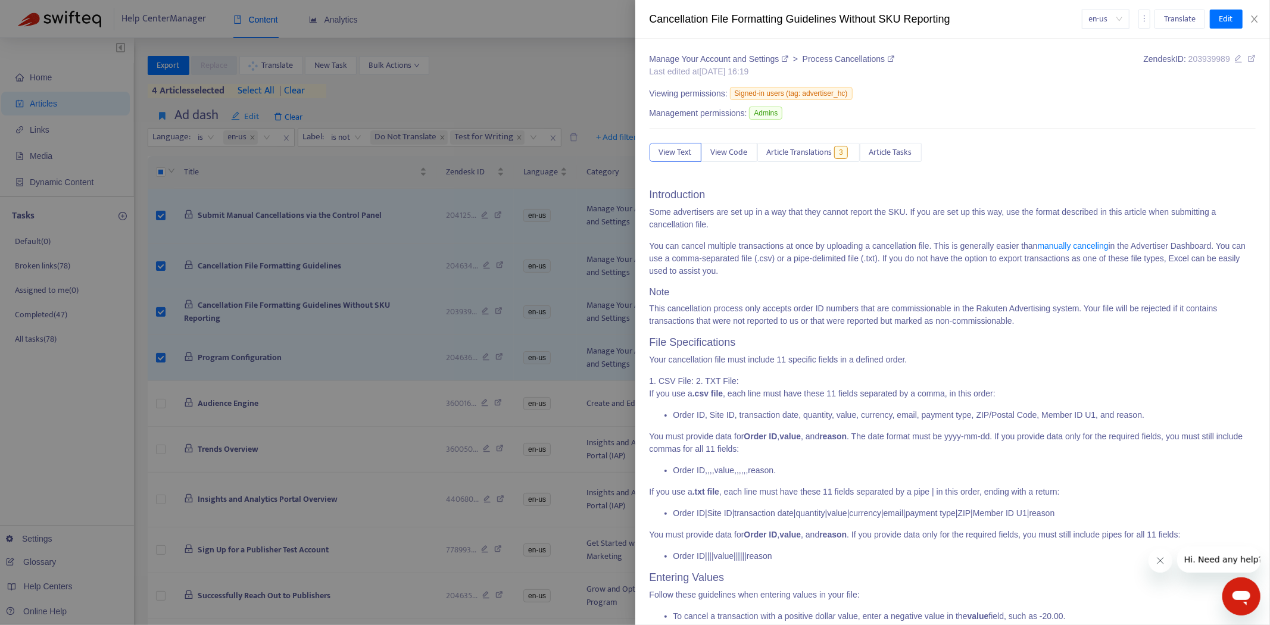
click at [365, 286] on div at bounding box center [635, 312] width 1270 height 625
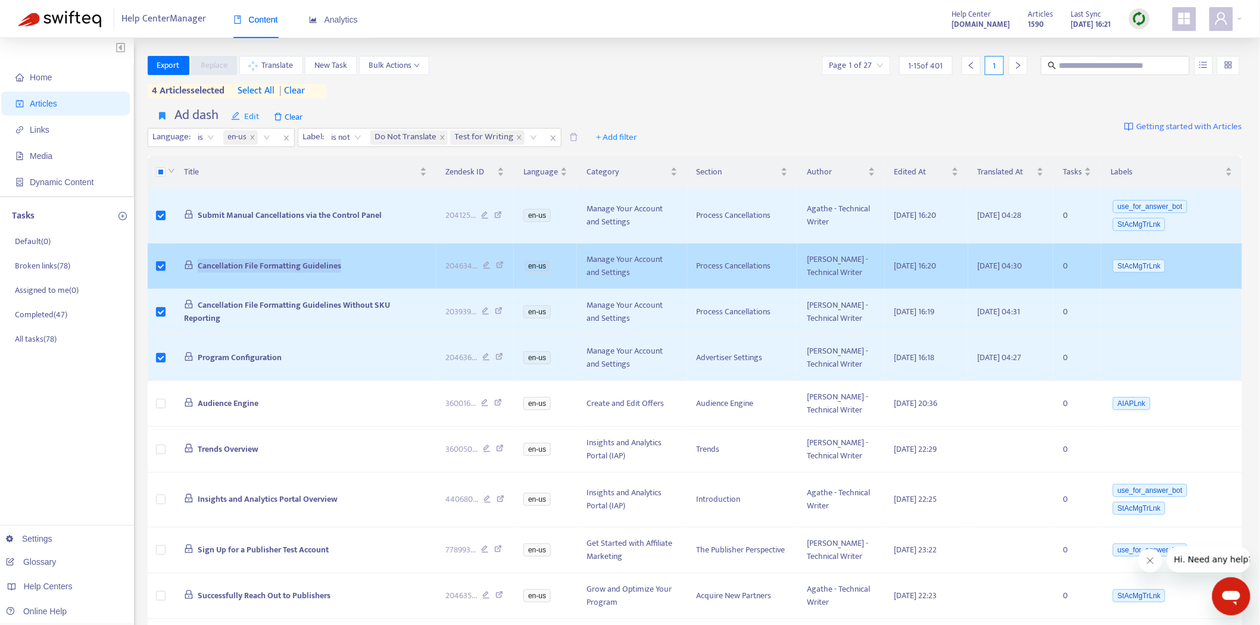
drag, startPoint x: 355, startPoint y: 269, endPoint x: 188, endPoint y: 270, distance: 167.3
click at [188, 270] on td "Cancellation File Formatting Guidelines" at bounding box center [305, 267] width 262 height 46
copy span "Cancellation File Formatting Guidelines"
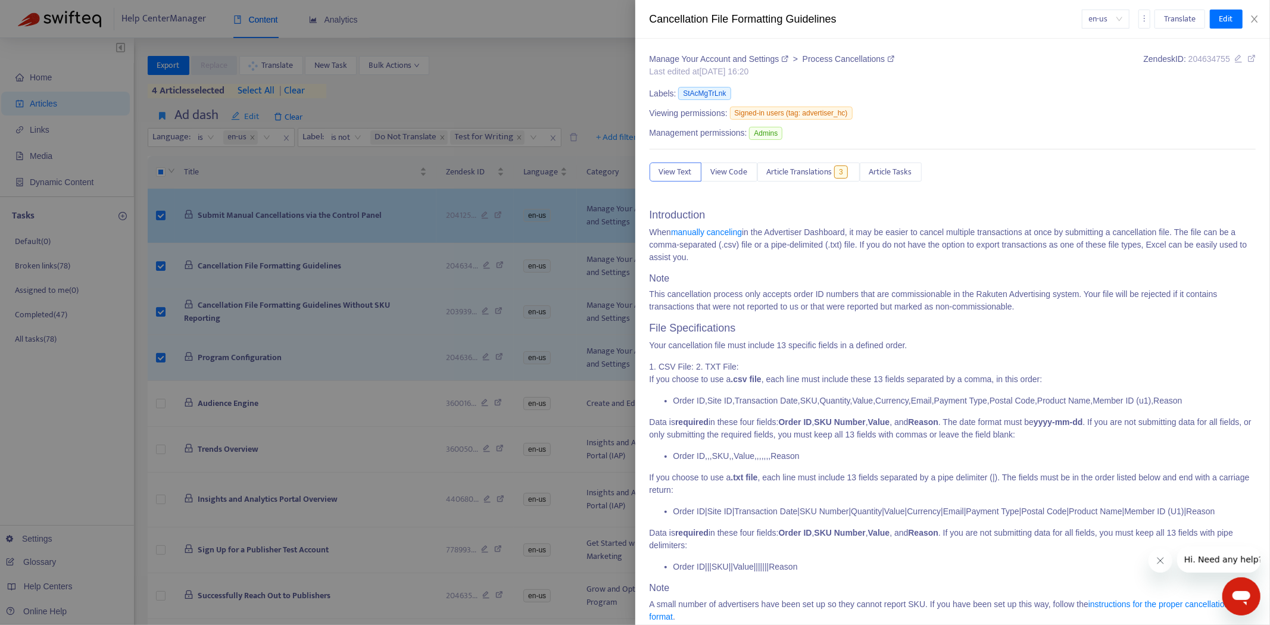
click at [324, 204] on div at bounding box center [635, 312] width 1270 height 625
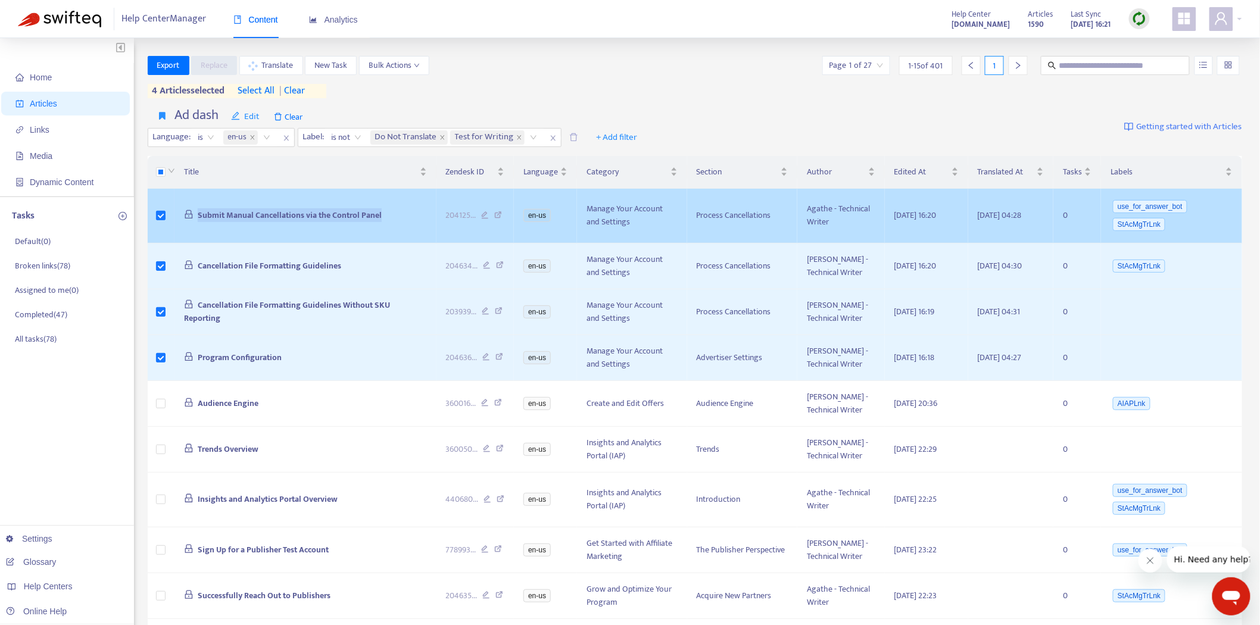
drag, startPoint x: 389, startPoint y: 209, endPoint x: 173, endPoint y: 217, distance: 216.3
click at [173, 217] on tr "Submit Manual Cancellations via the Control Panel 204125 ... en-us Manage Your …" at bounding box center [695, 216] width 1095 height 55
copy tr "Submit Manual Cancellations via the Control Panel"
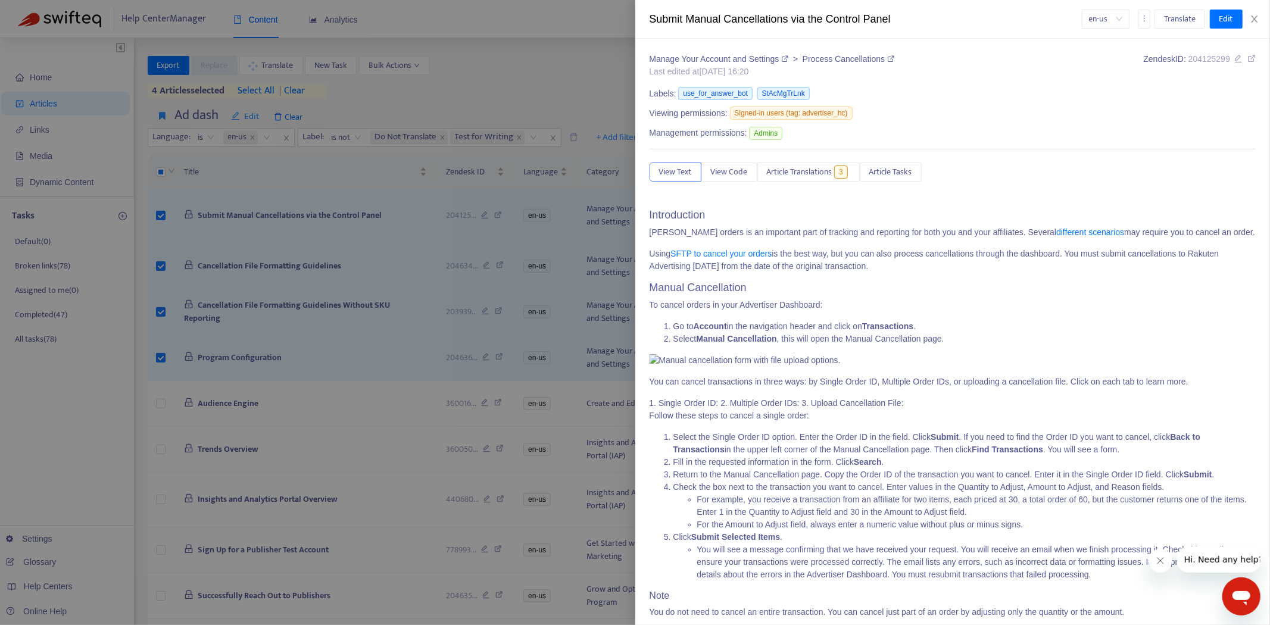
click at [238, 146] on div at bounding box center [635, 312] width 1270 height 625
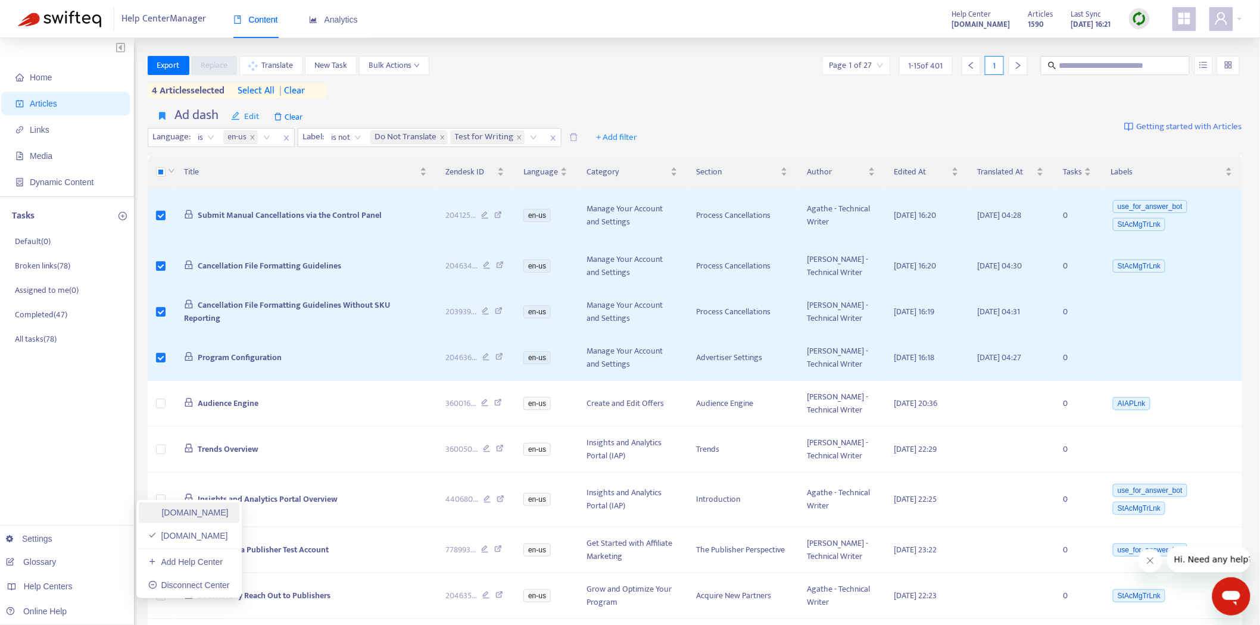
click at [215, 516] on link "[DOMAIN_NAME]" at bounding box center [188, 513] width 80 height 10
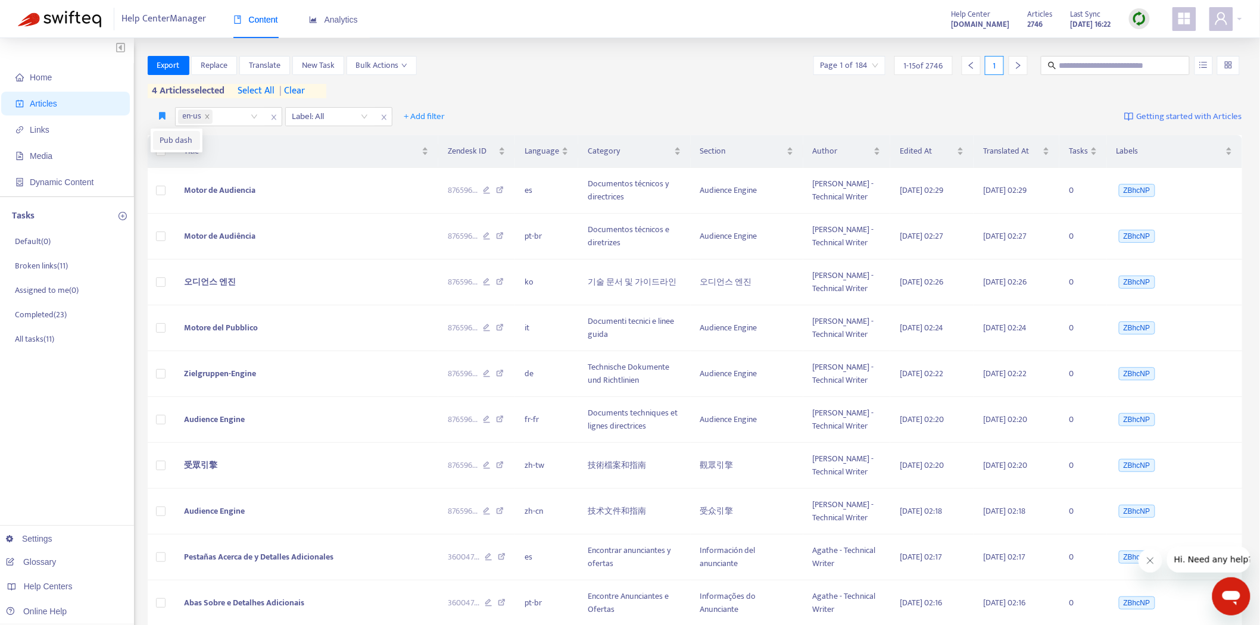
click at [163, 140] on span "Pub dash" at bounding box center [176, 140] width 33 height 13
